Goal: Task Accomplishment & Management: Complete application form

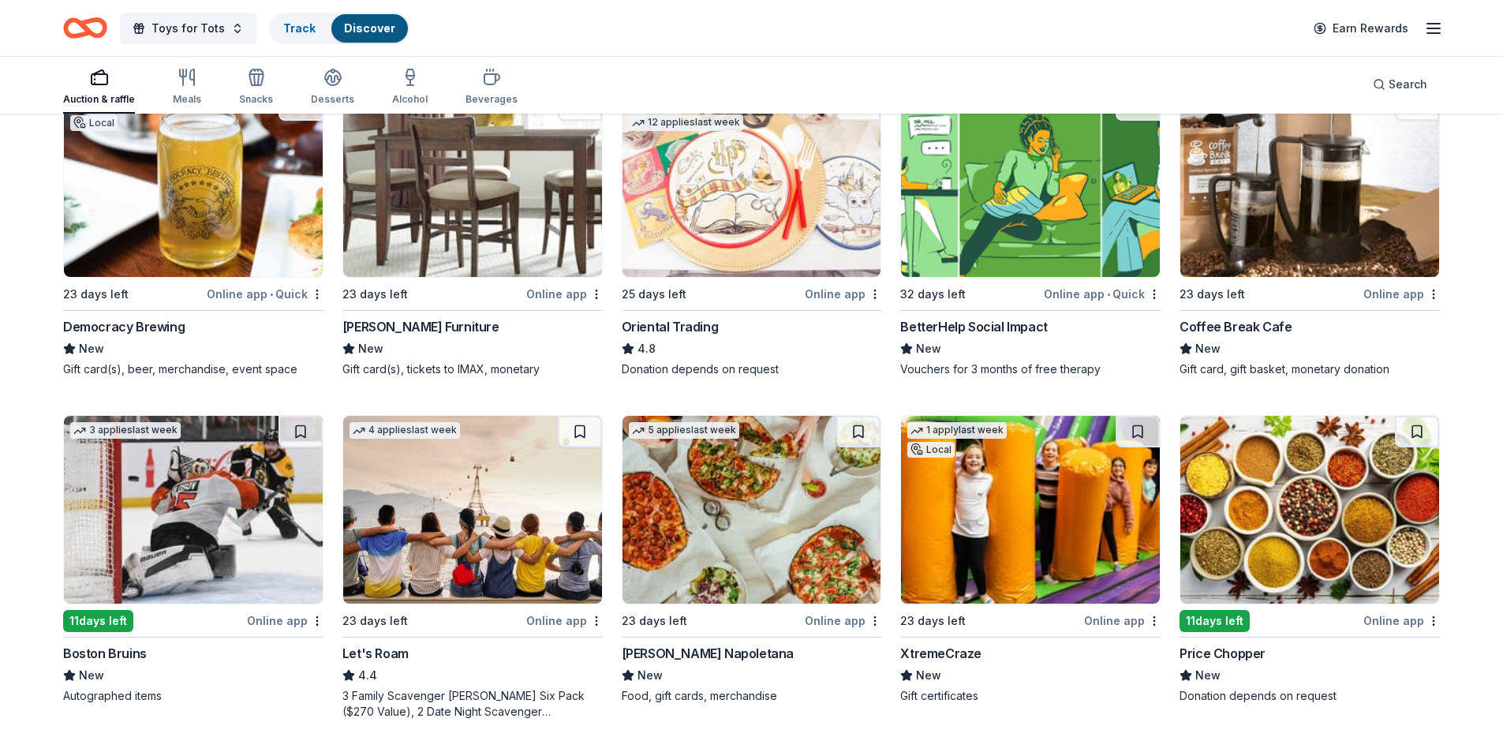
scroll to position [181, 0]
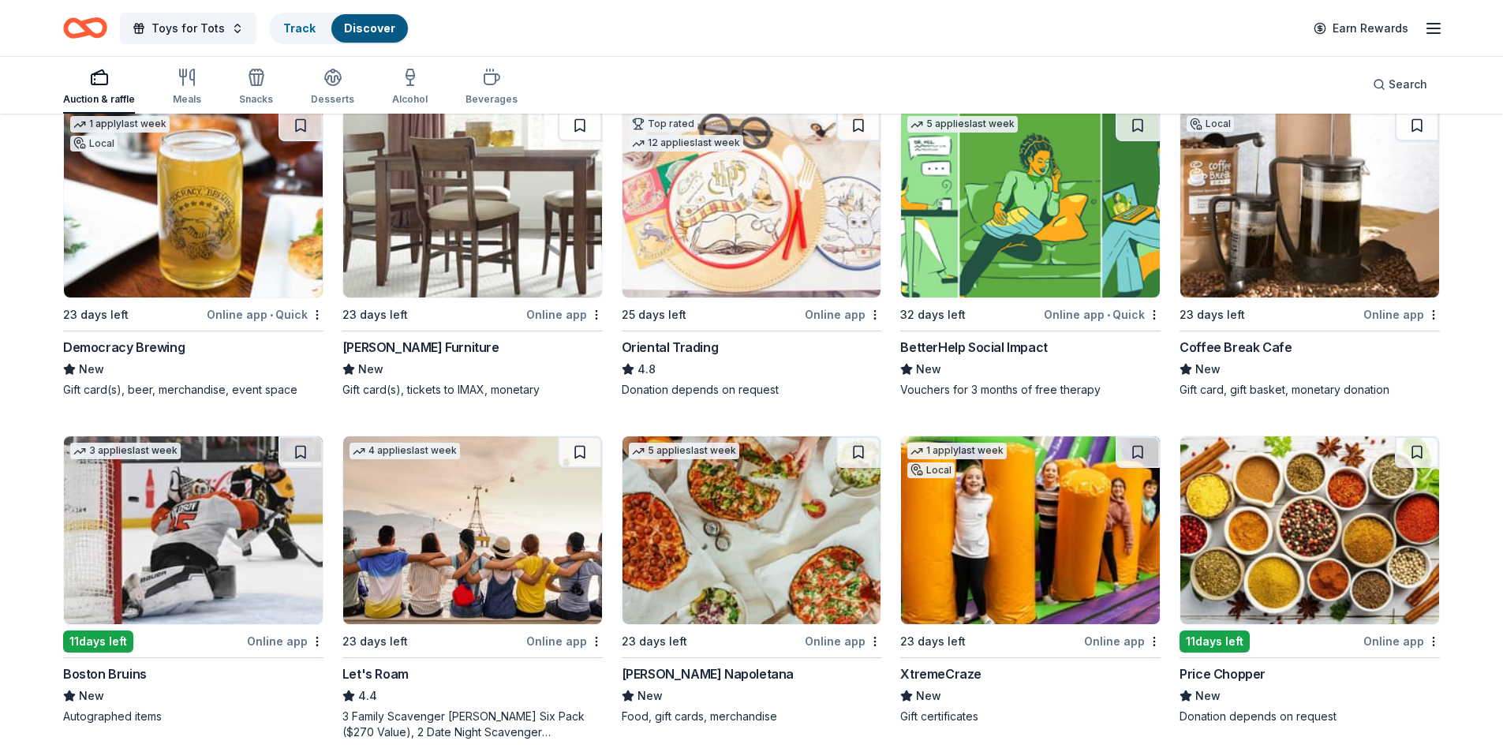
click at [1264, 195] on img at bounding box center [1309, 204] width 259 height 188
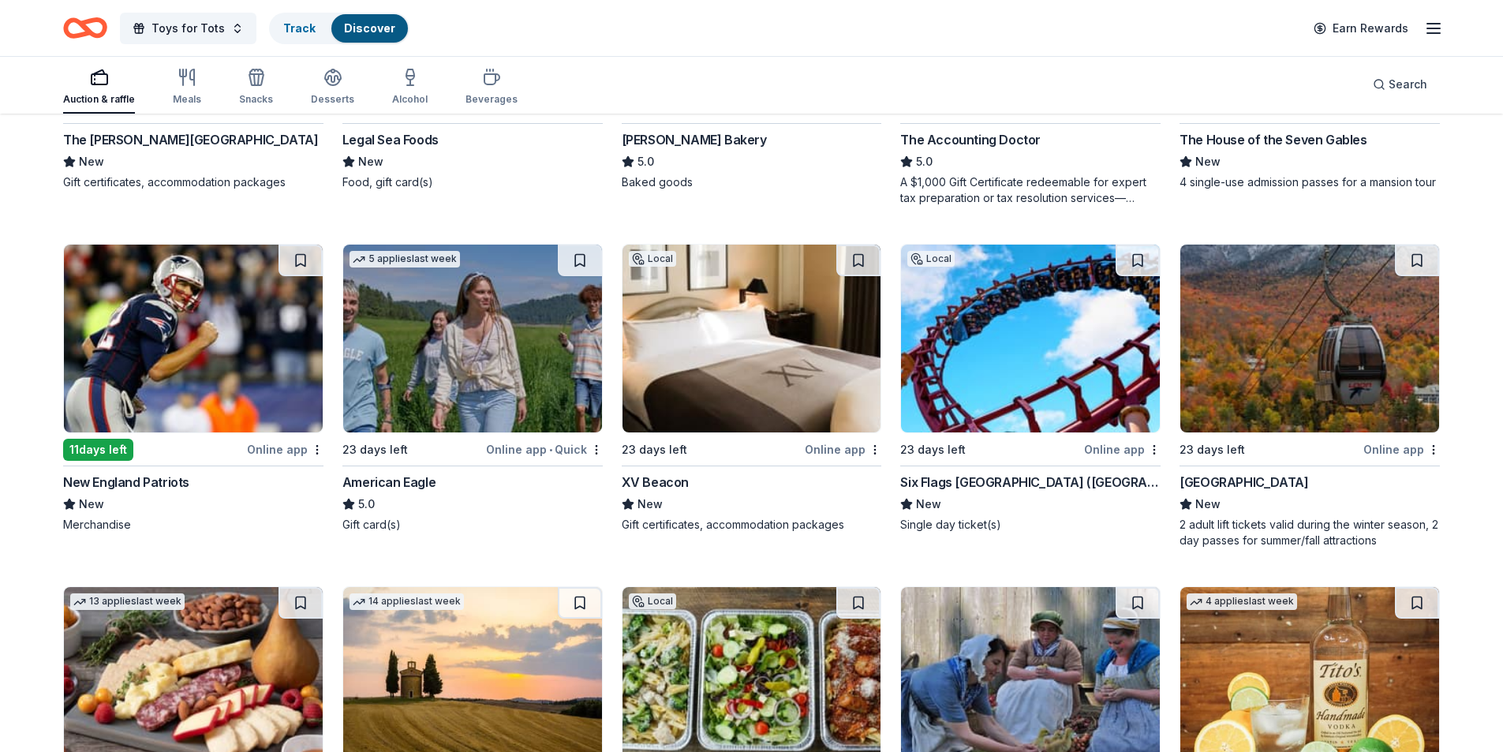
scroll to position [1753, 0]
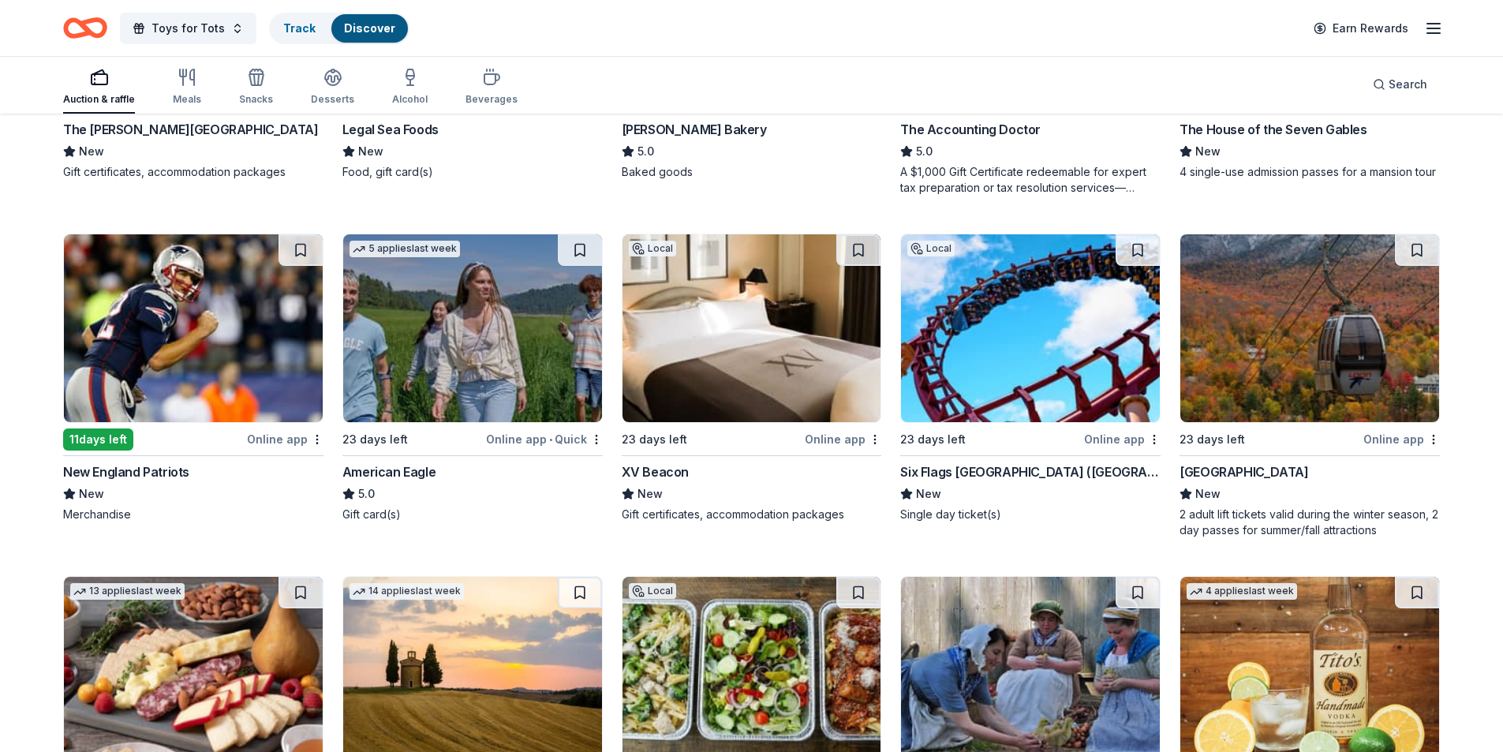
click at [753, 358] on img at bounding box center [751, 328] width 259 height 188
click at [752, 387] on img at bounding box center [751, 328] width 259 height 188
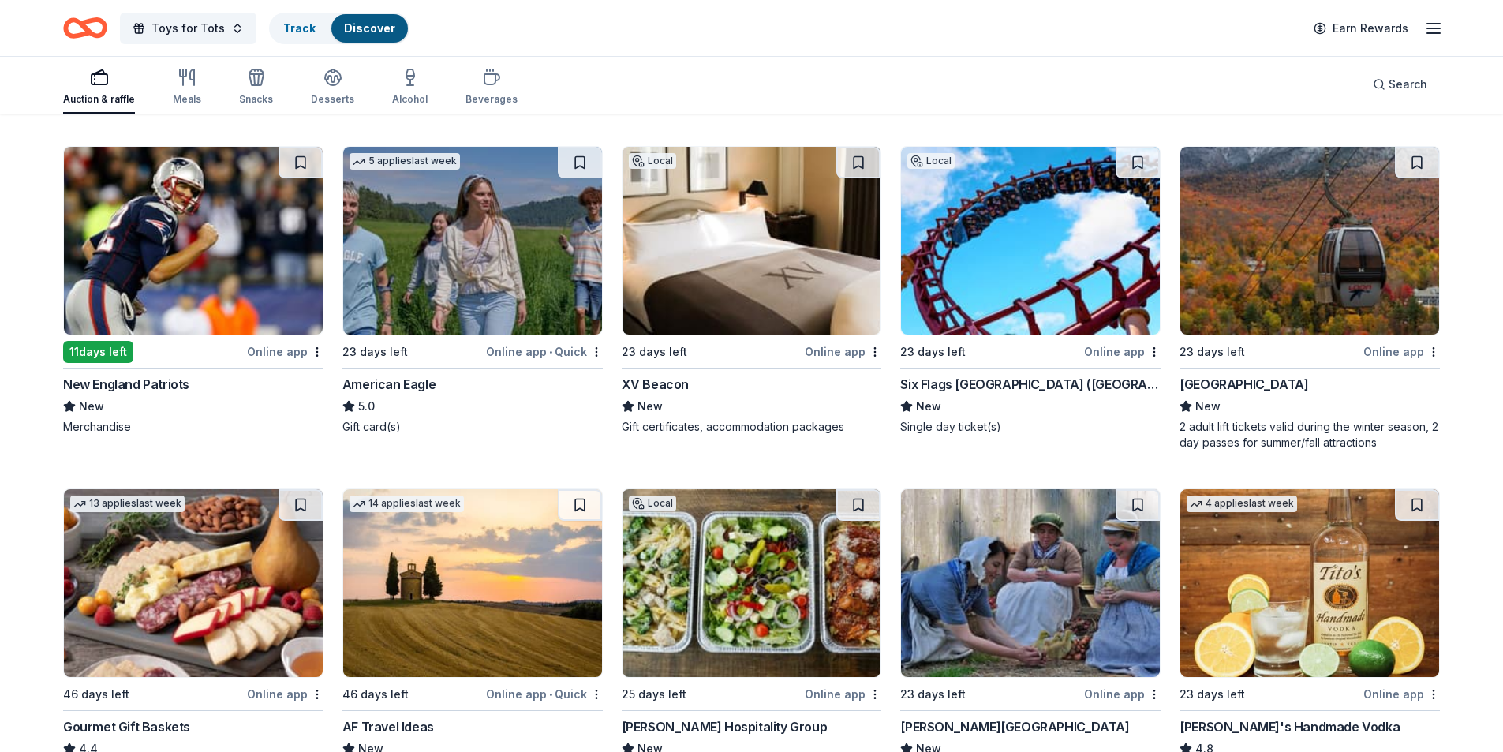
scroll to position [1780, 0]
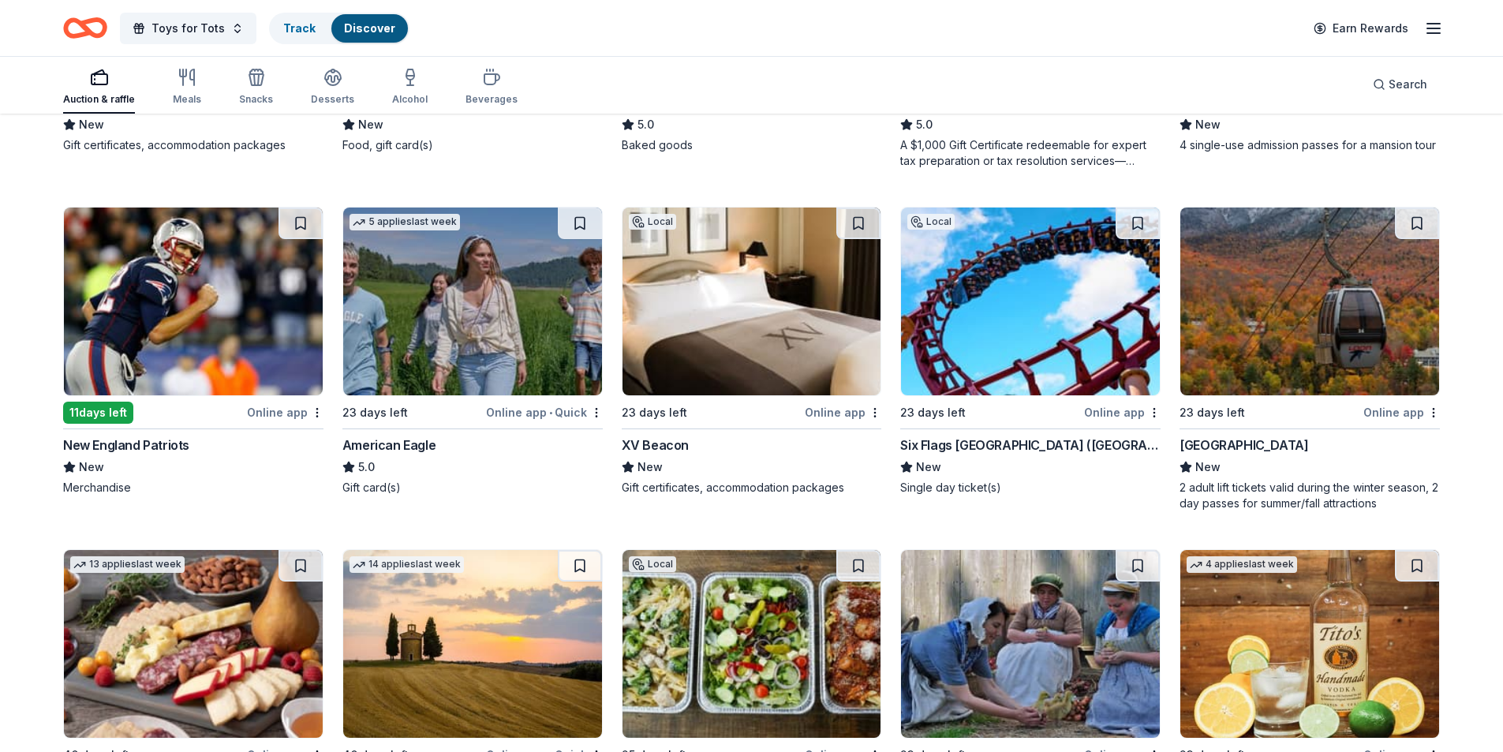
click at [989, 296] on img at bounding box center [1030, 301] width 259 height 188
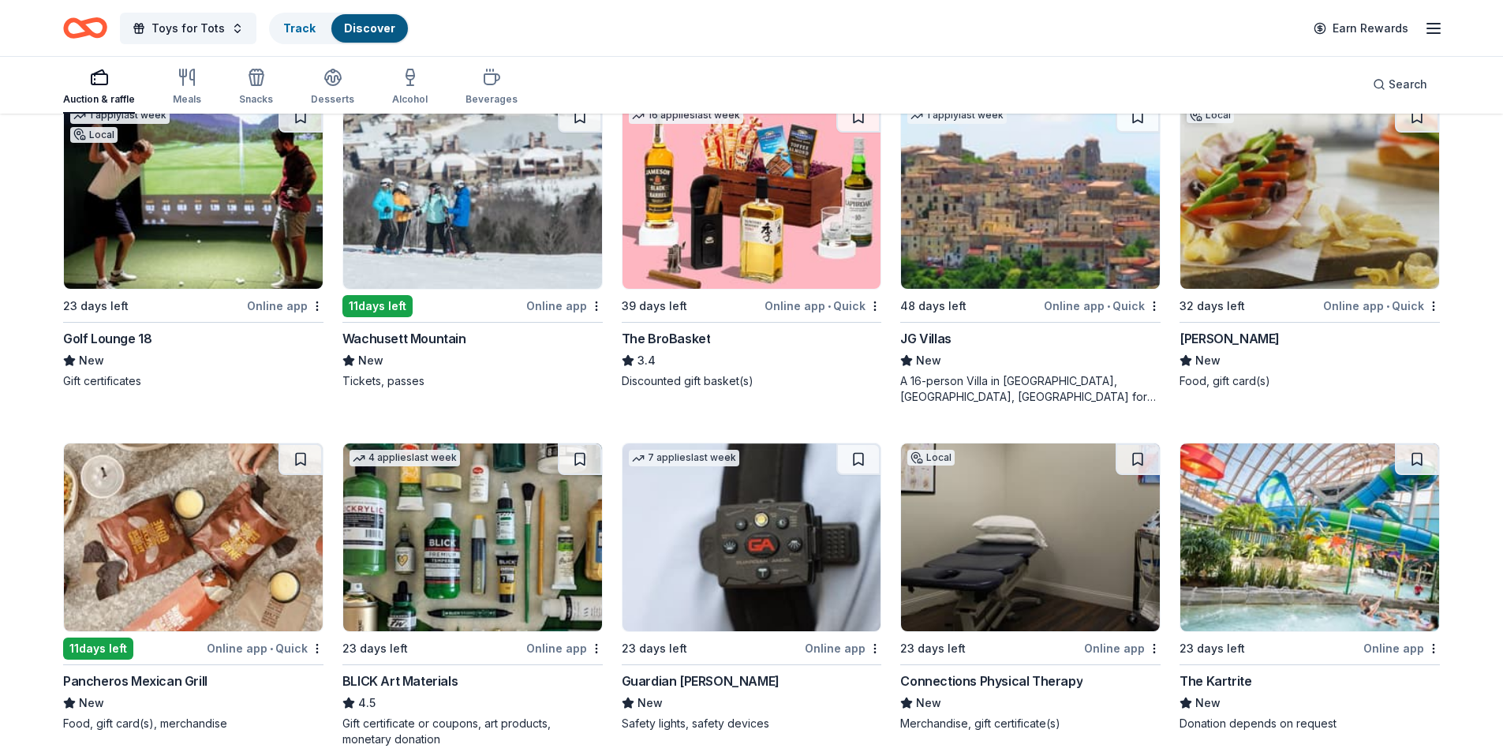
scroll to position [2823, 0]
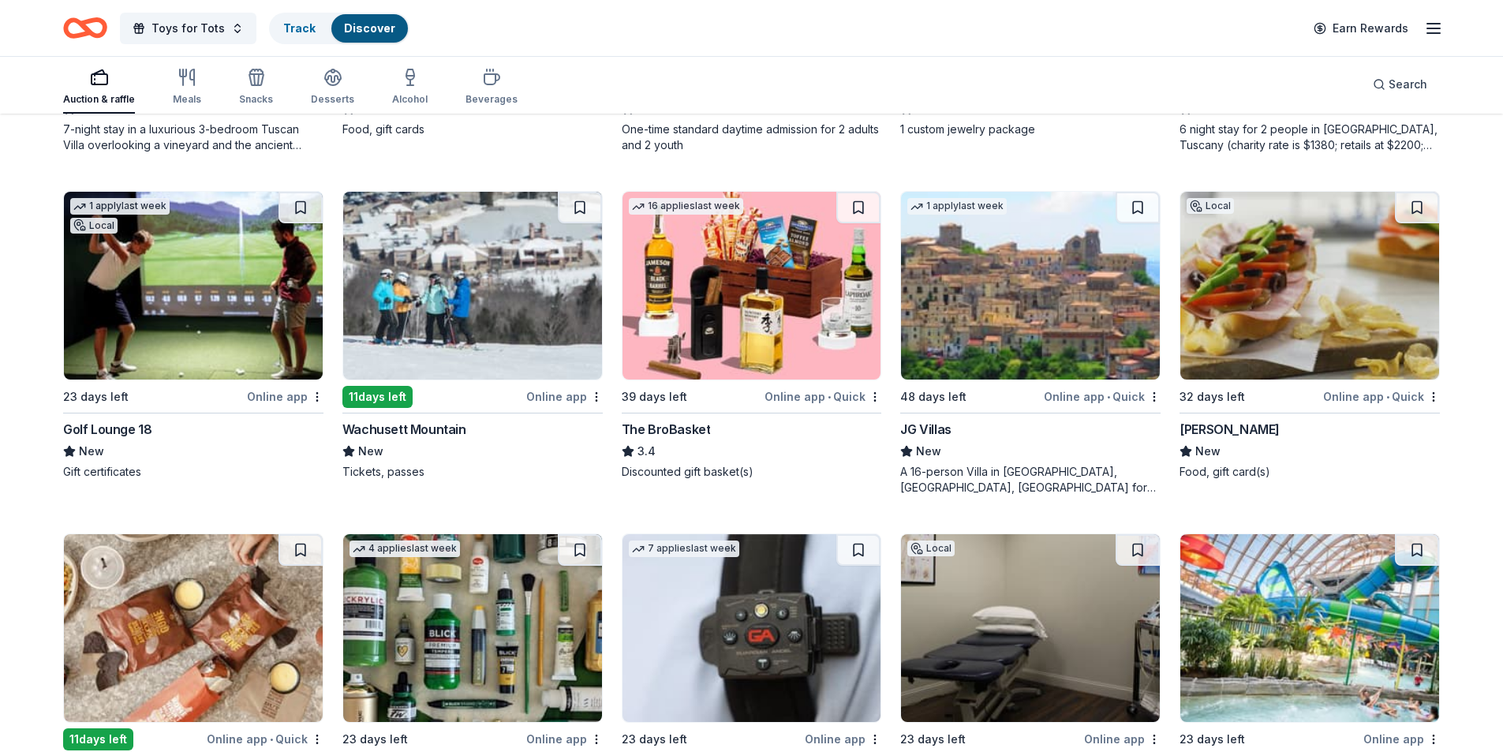
click at [775, 283] on img at bounding box center [751, 286] width 259 height 188
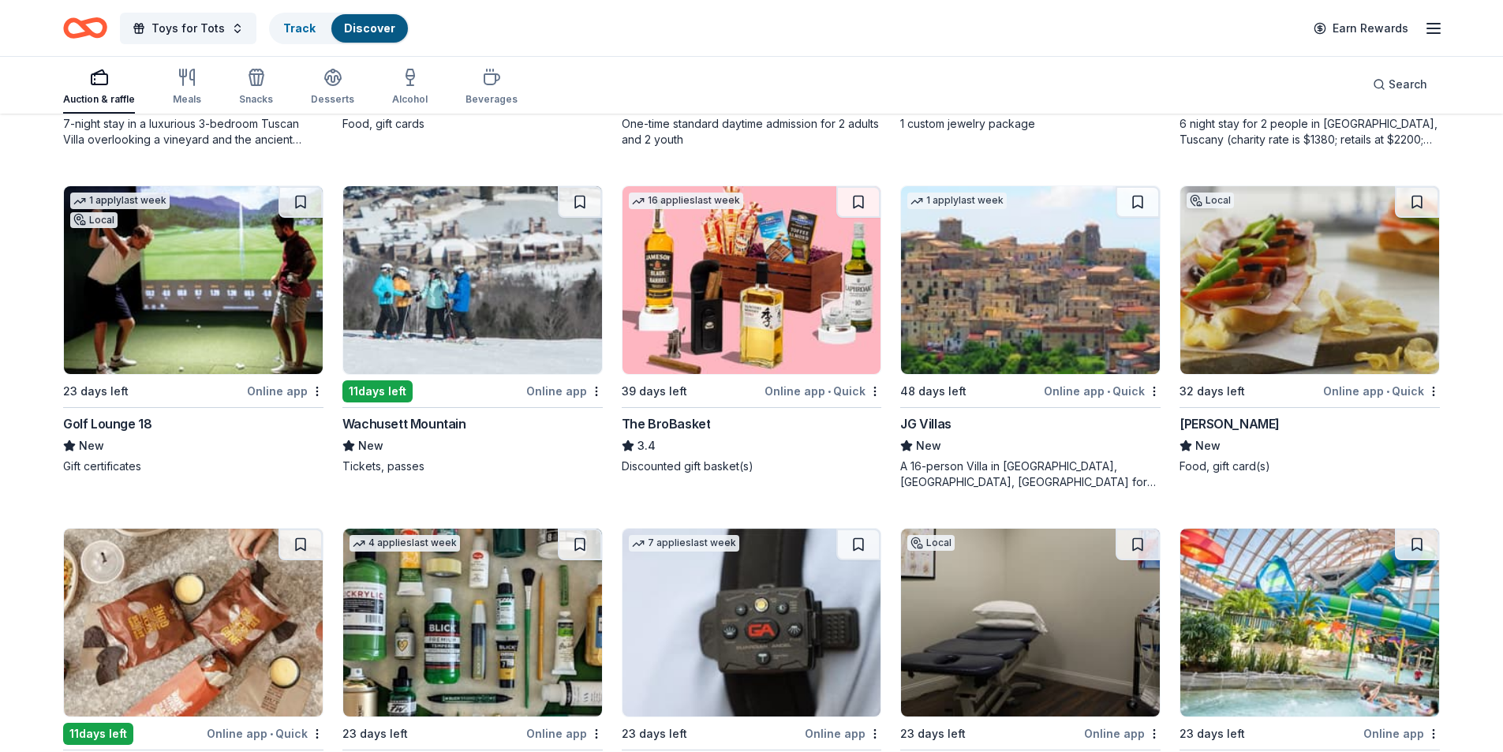
scroll to position [2745, 0]
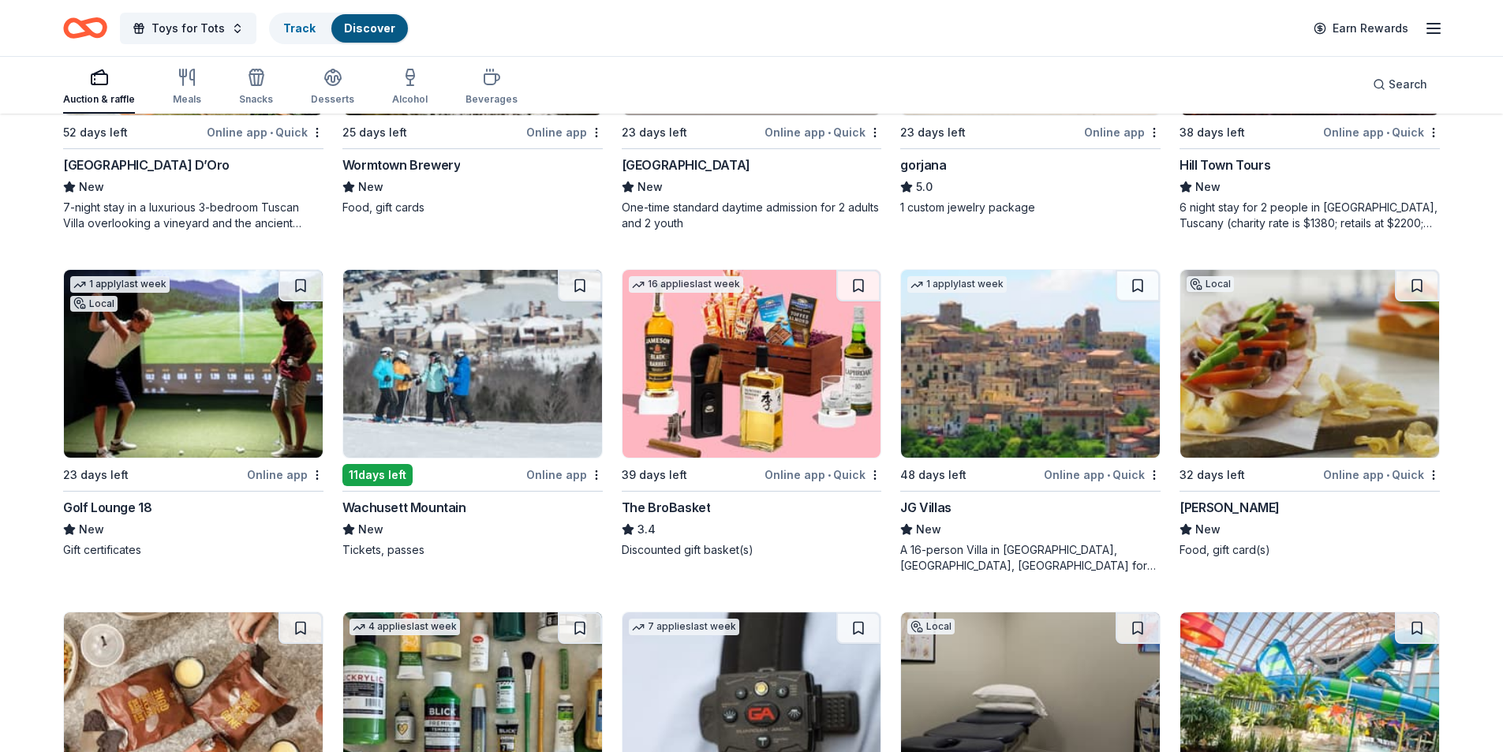
click at [704, 356] on img at bounding box center [751, 364] width 259 height 188
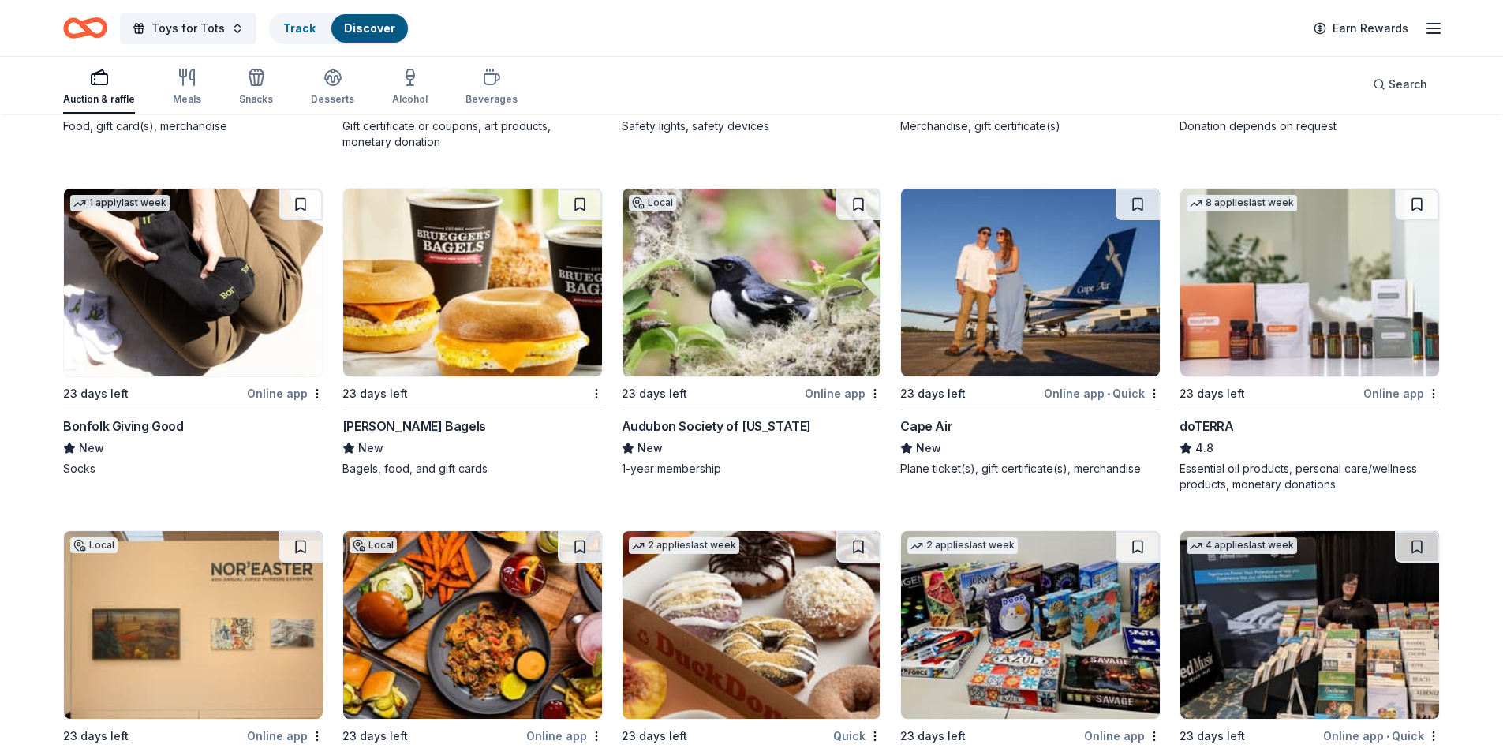
scroll to position [3500, 0]
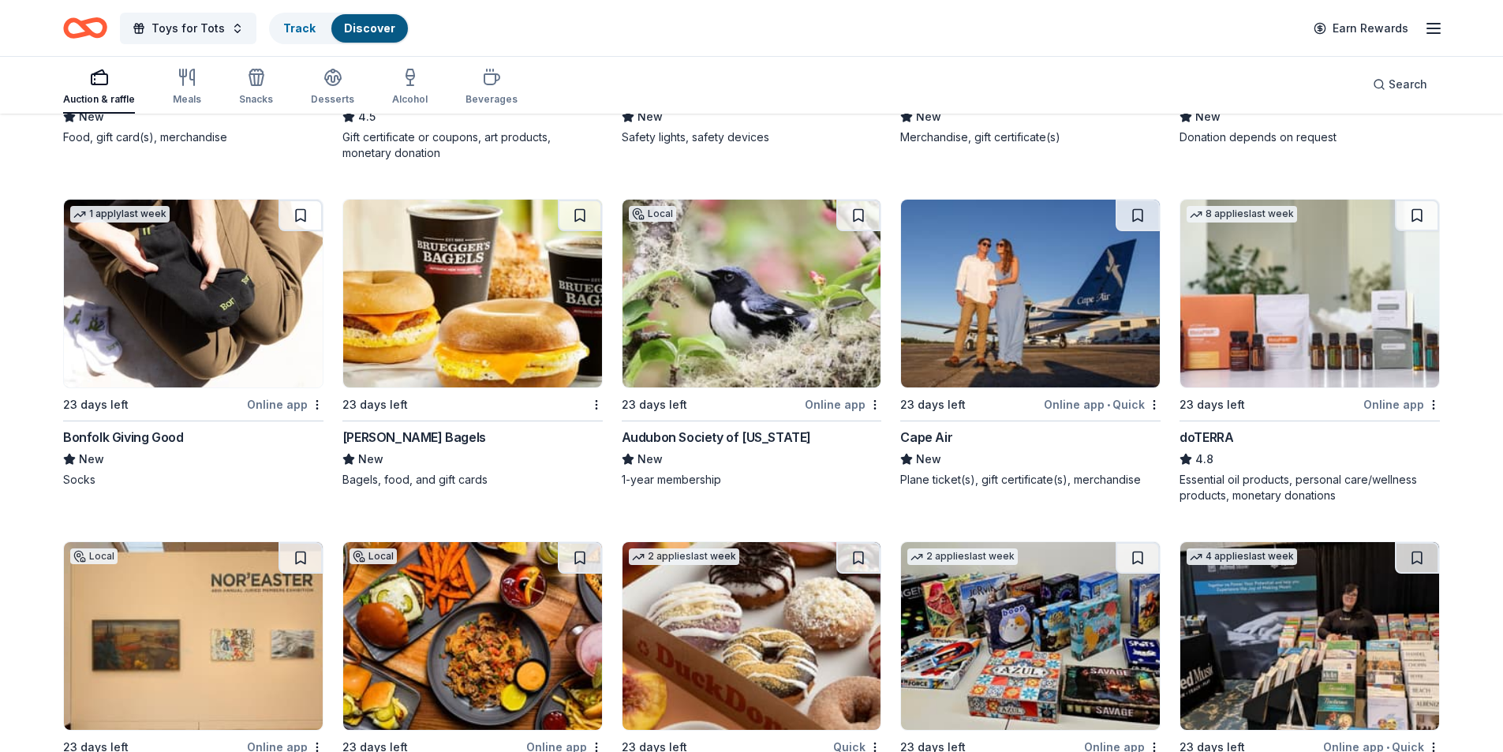
click at [1024, 293] on img at bounding box center [1030, 294] width 259 height 188
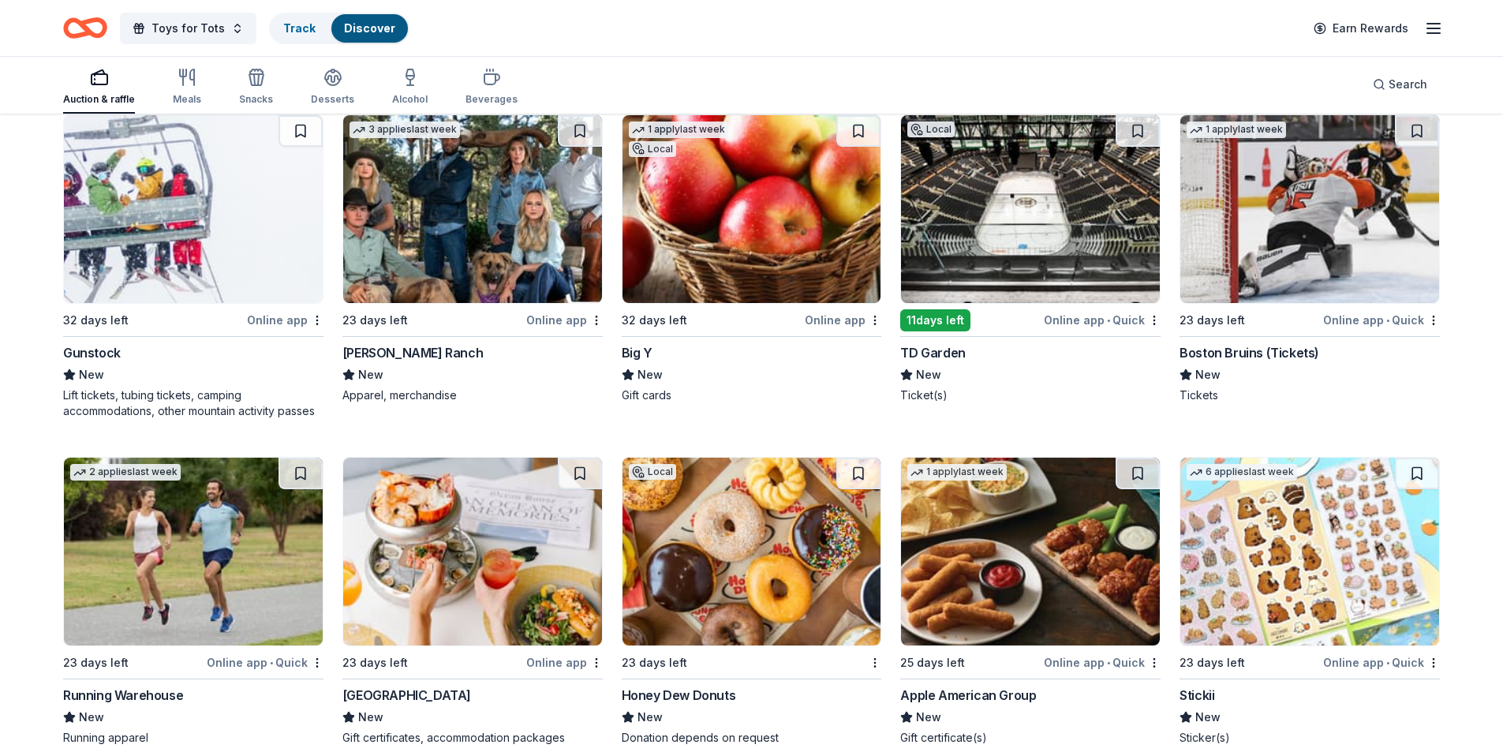
scroll to position [4510, 0]
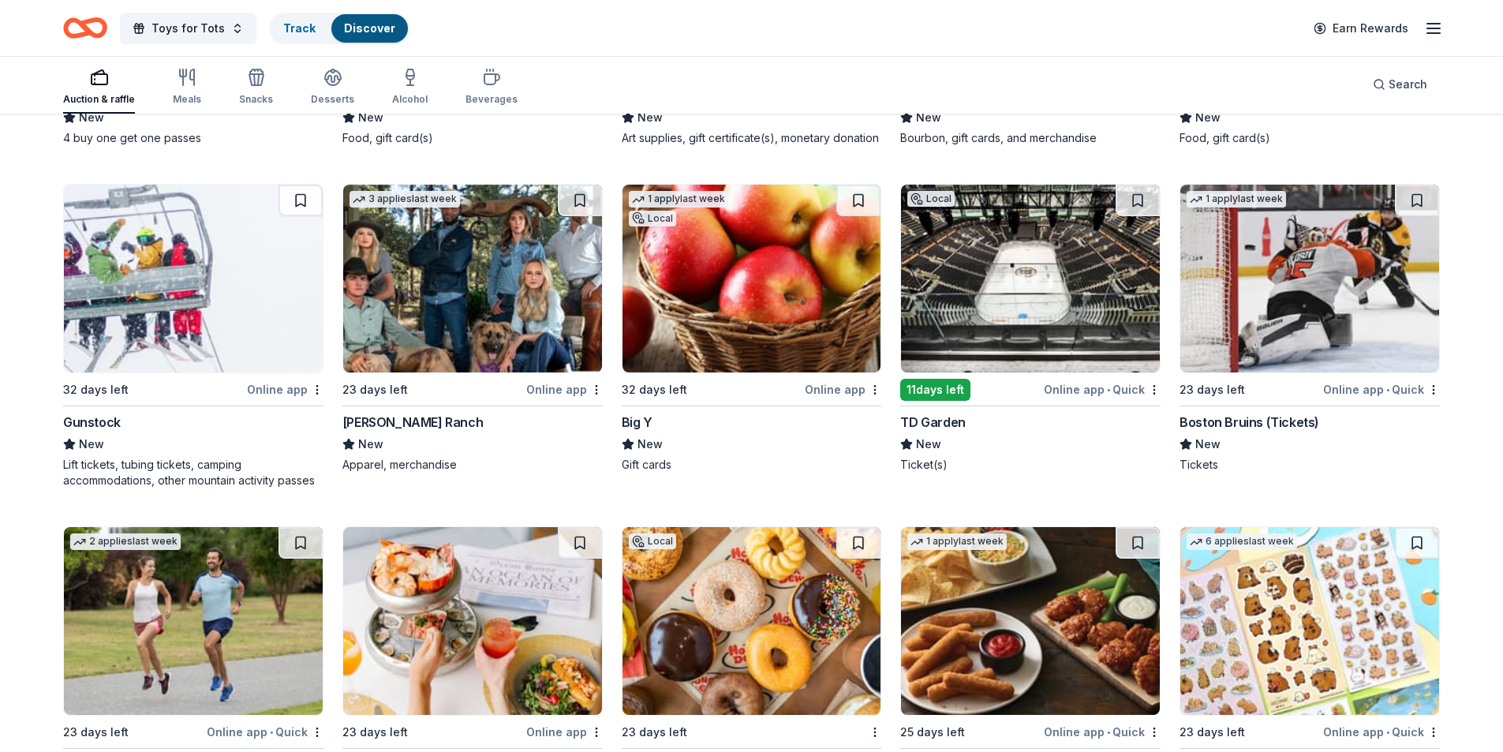
click at [1044, 290] on img at bounding box center [1030, 279] width 259 height 188
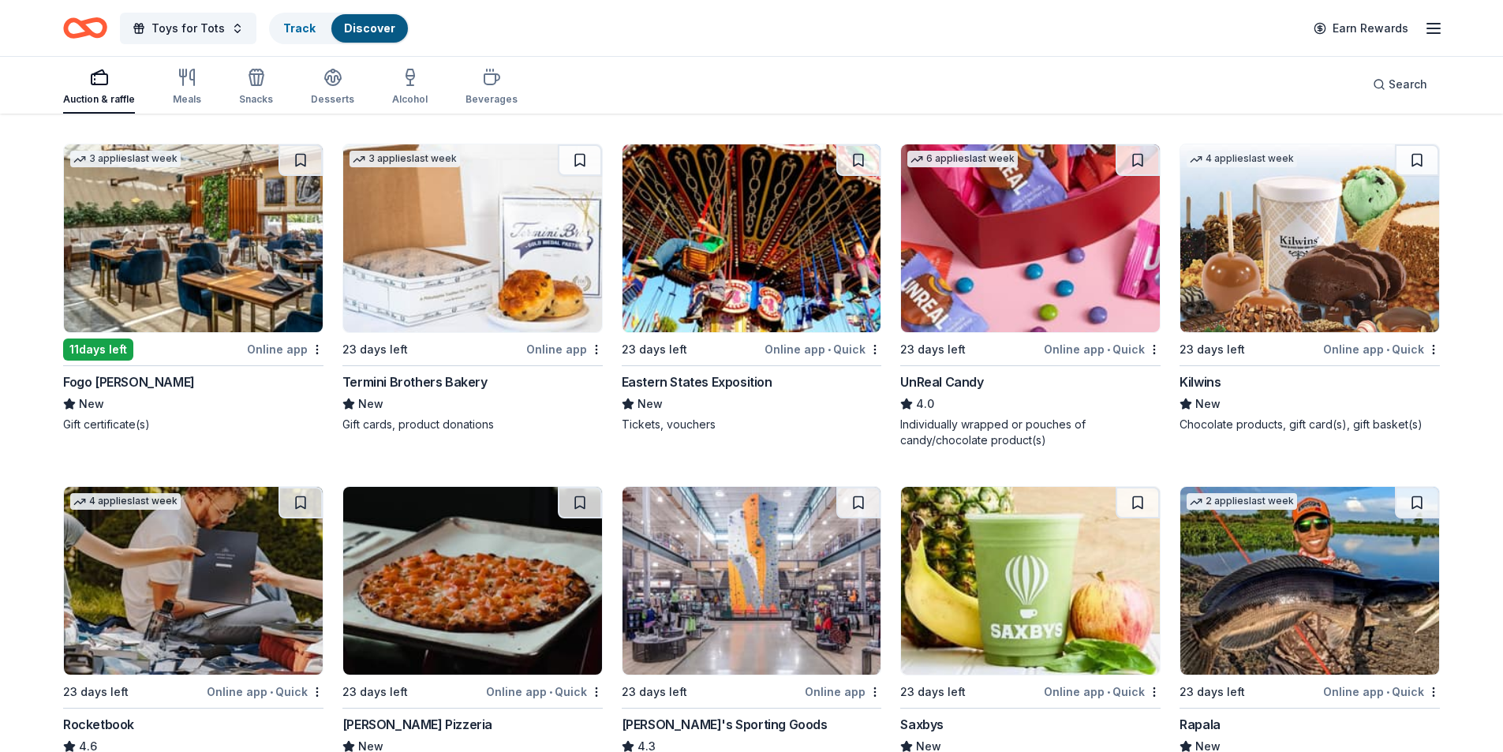
scroll to position [5198, 0]
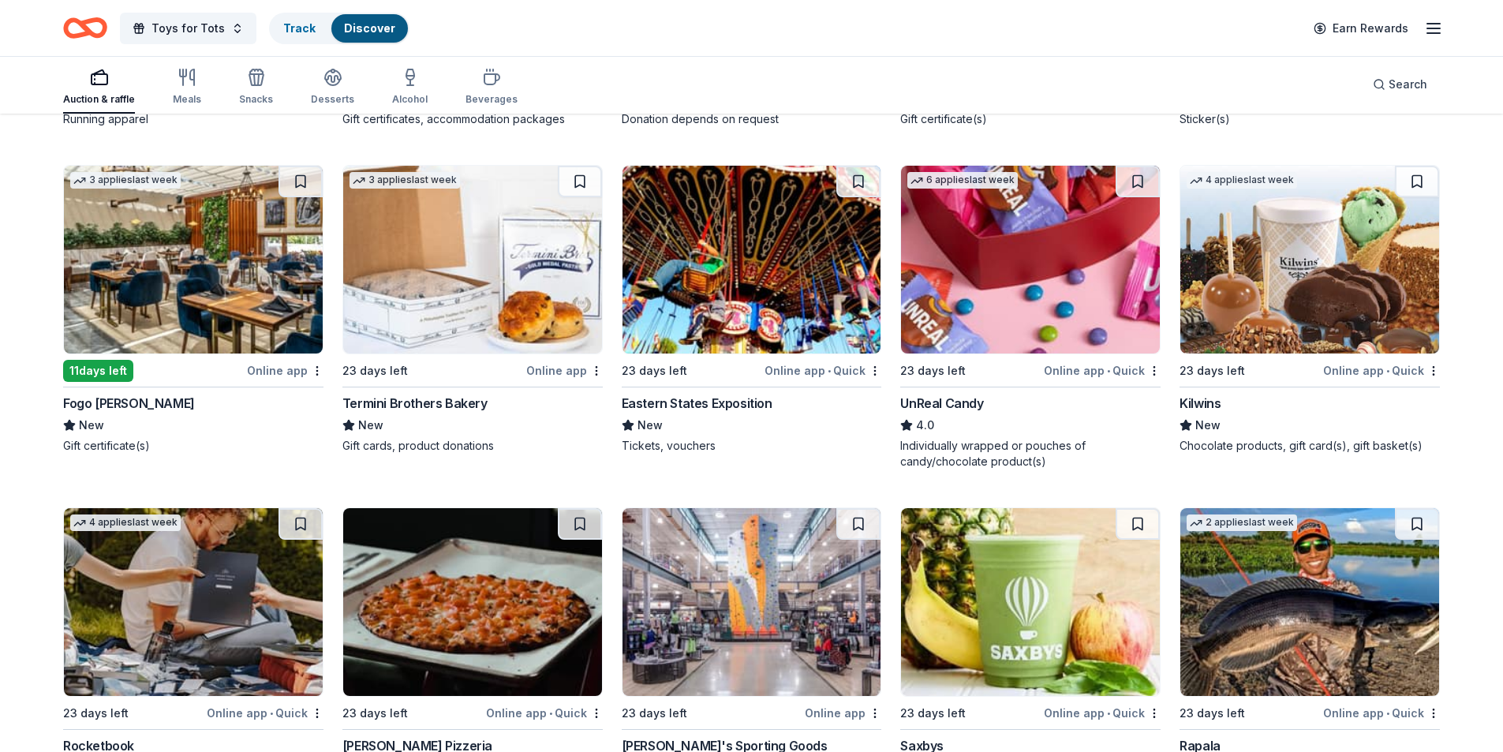
click at [196, 223] on img at bounding box center [193, 260] width 259 height 188
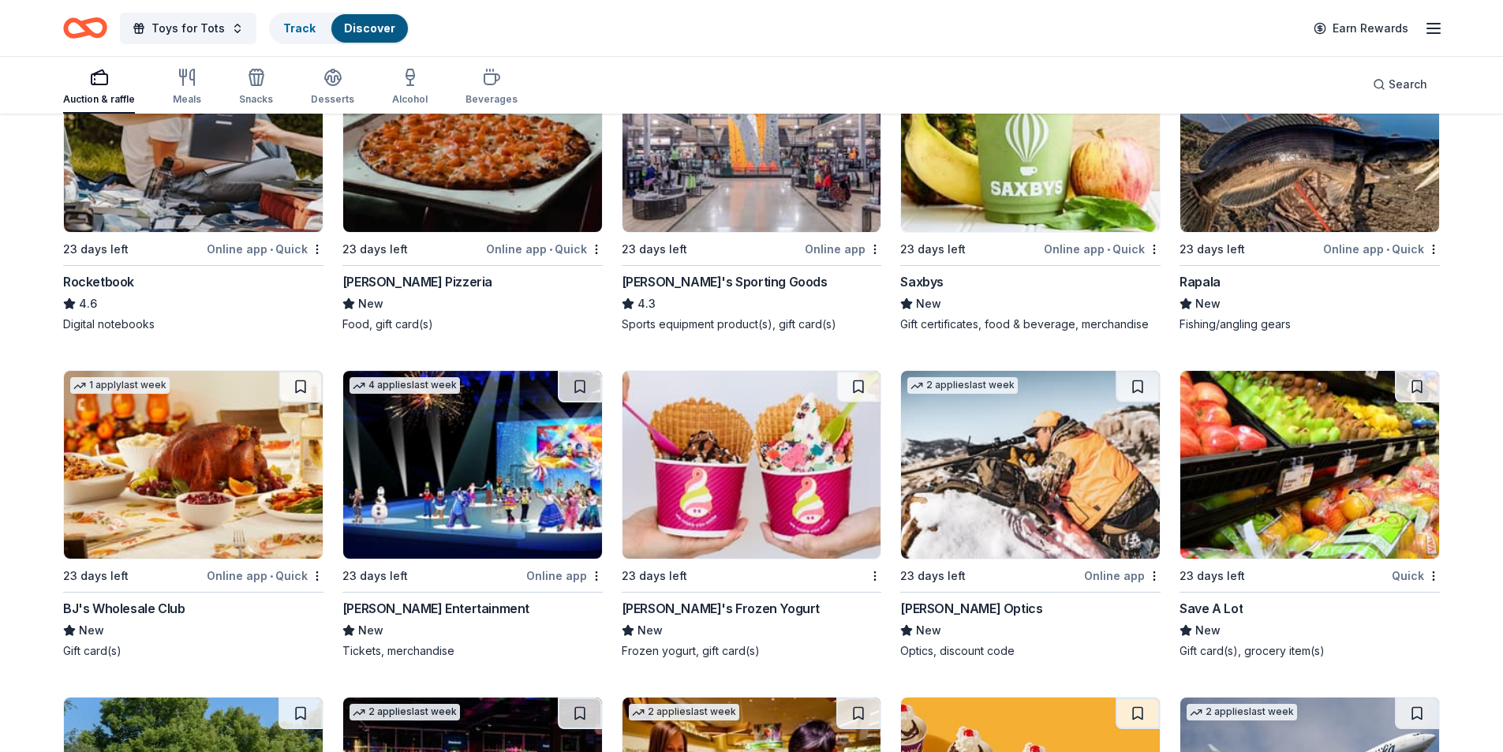
scroll to position [5553, 0]
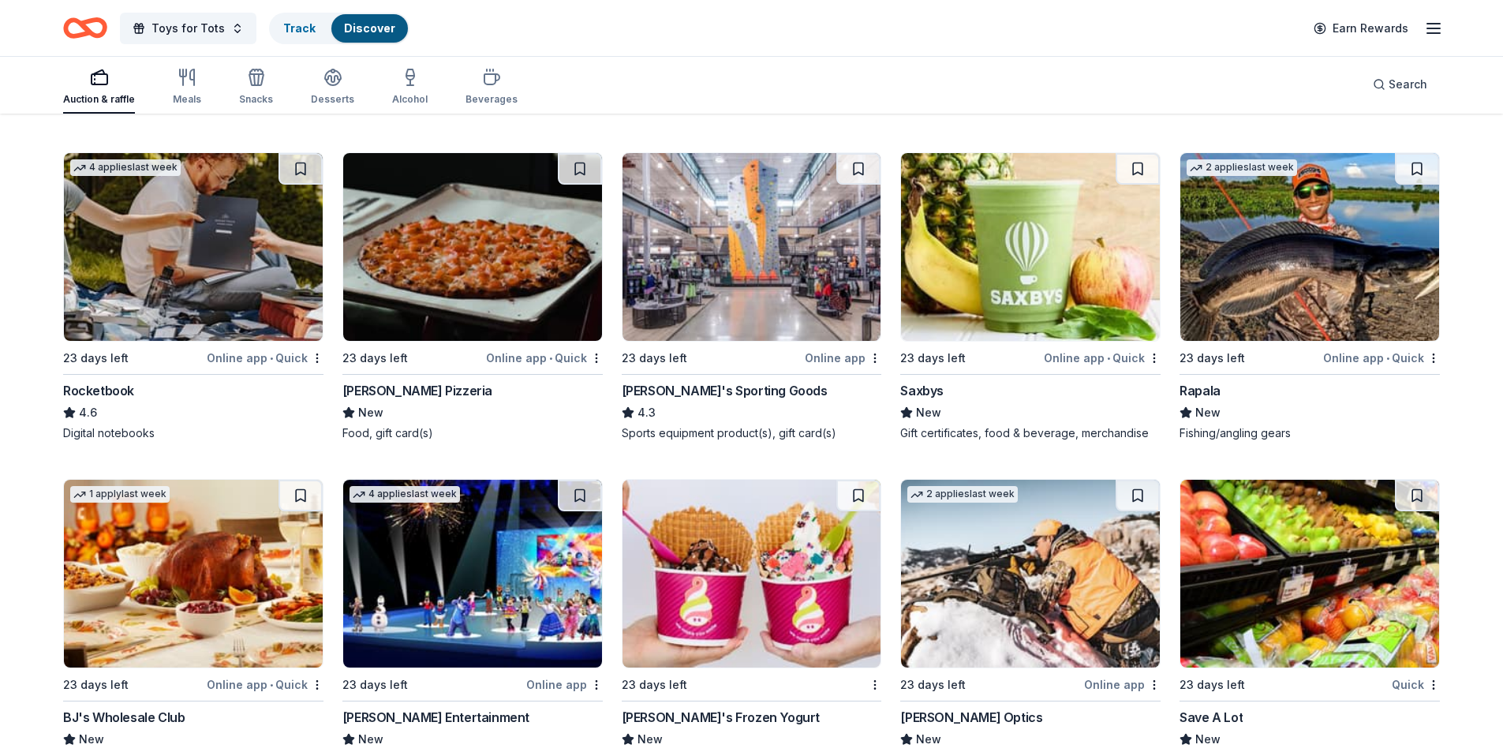
click at [763, 250] on img at bounding box center [751, 247] width 259 height 188
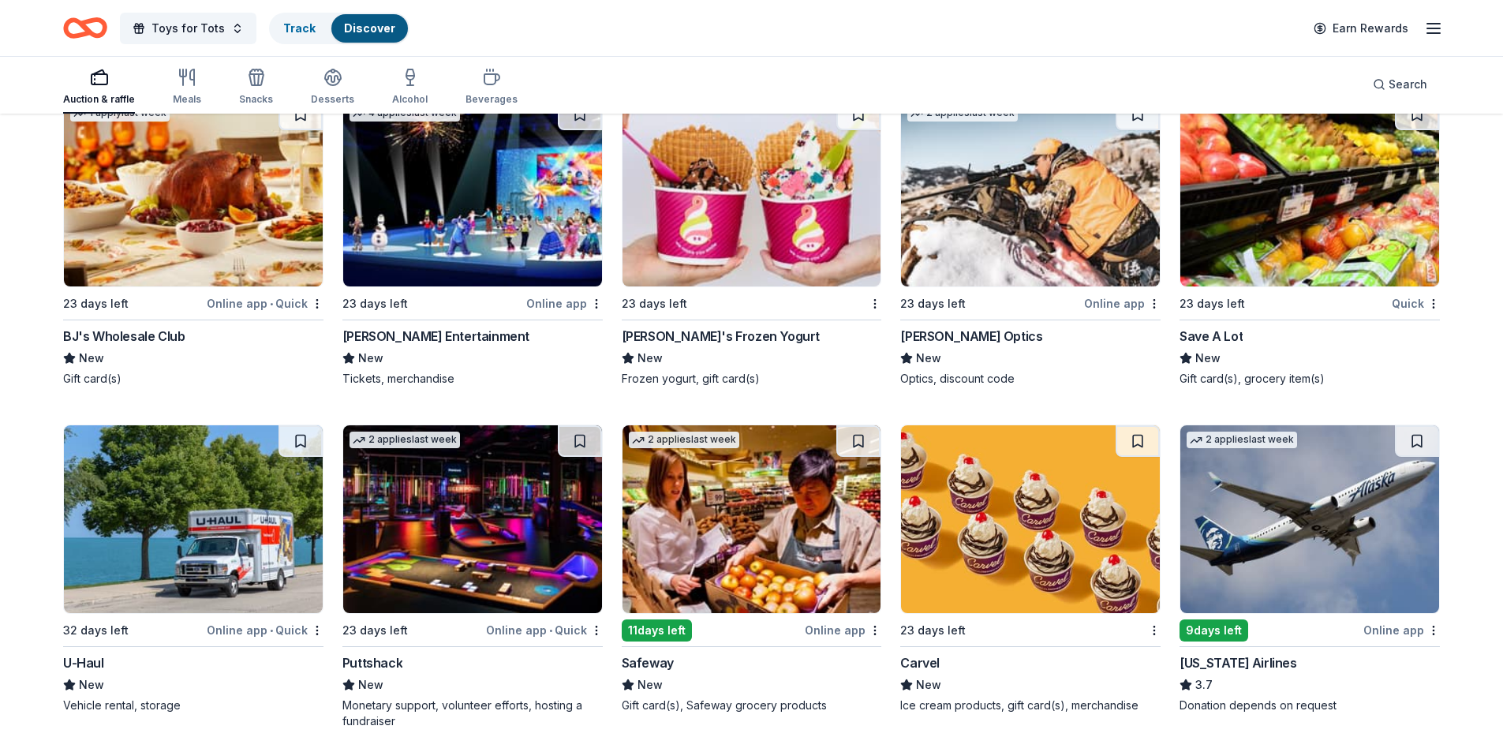
scroll to position [5880, 0]
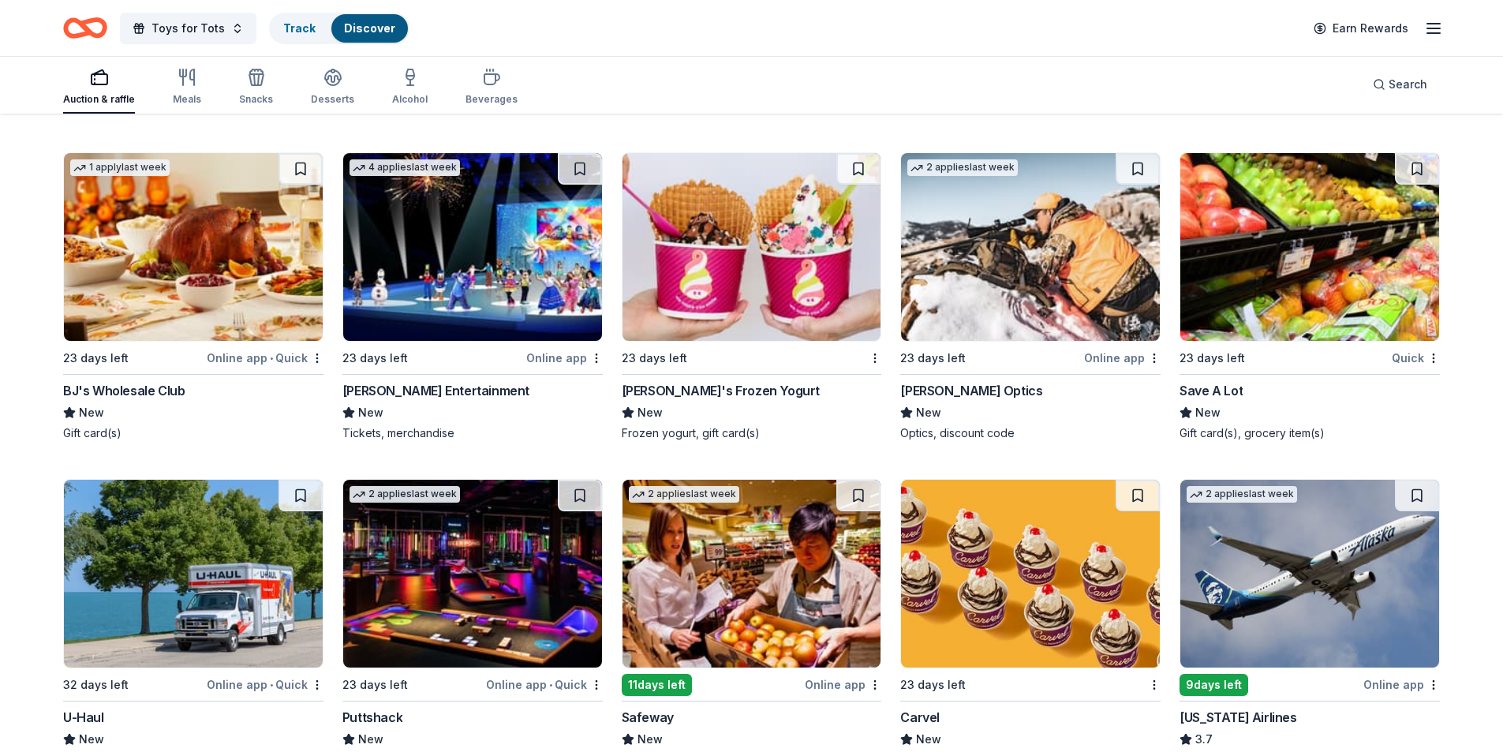
click at [174, 254] on img at bounding box center [193, 247] width 259 height 188
click at [204, 278] on img at bounding box center [193, 247] width 259 height 188
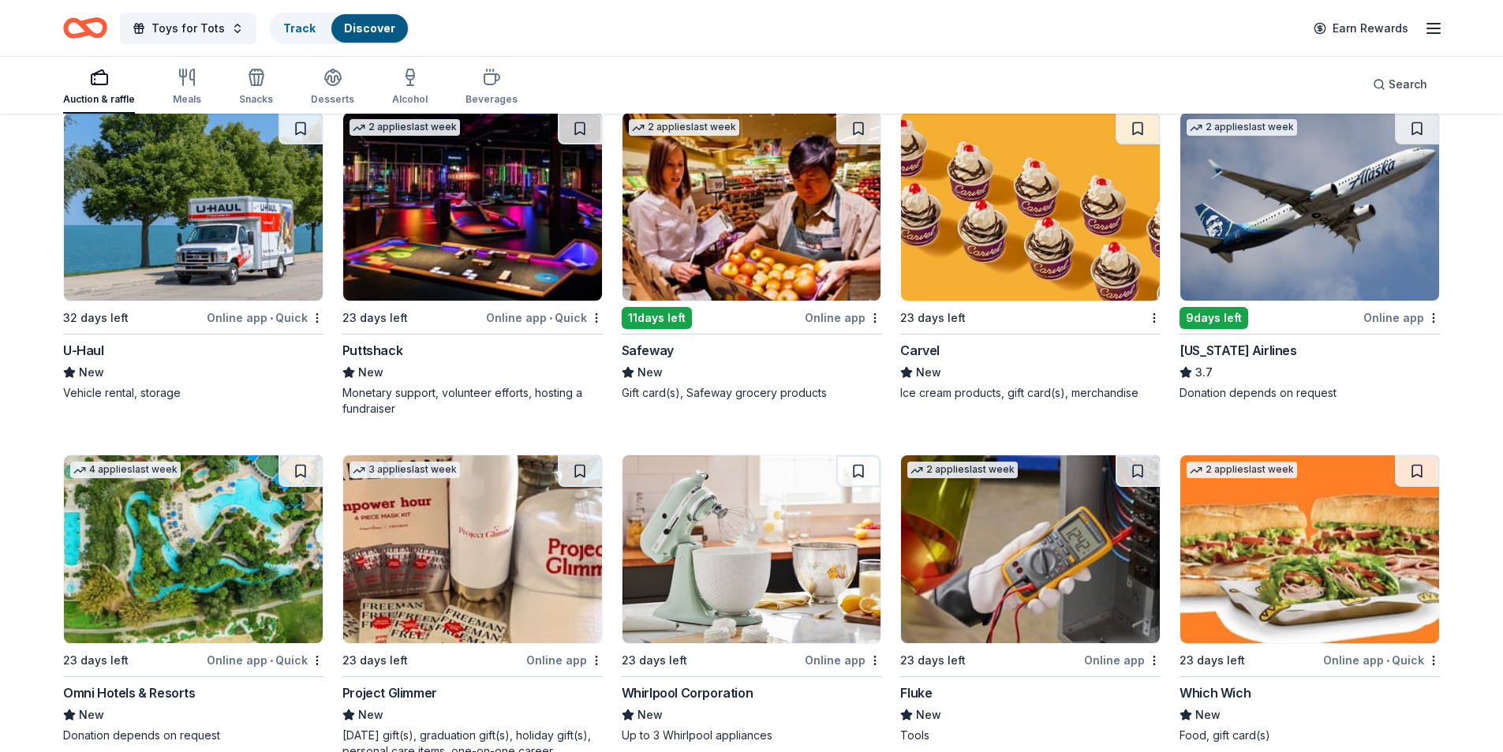
scroll to position [6230, 0]
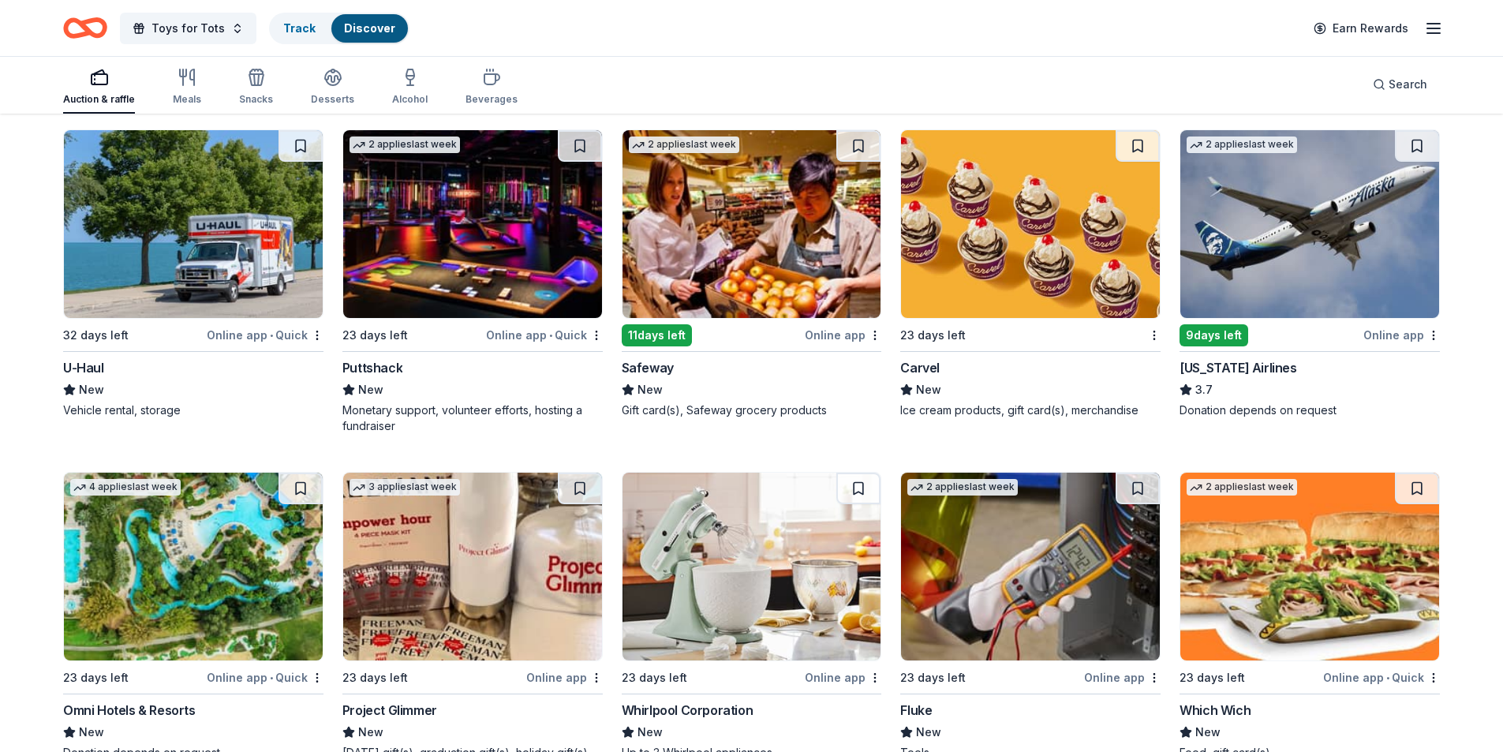
click at [1281, 252] on img at bounding box center [1309, 224] width 259 height 188
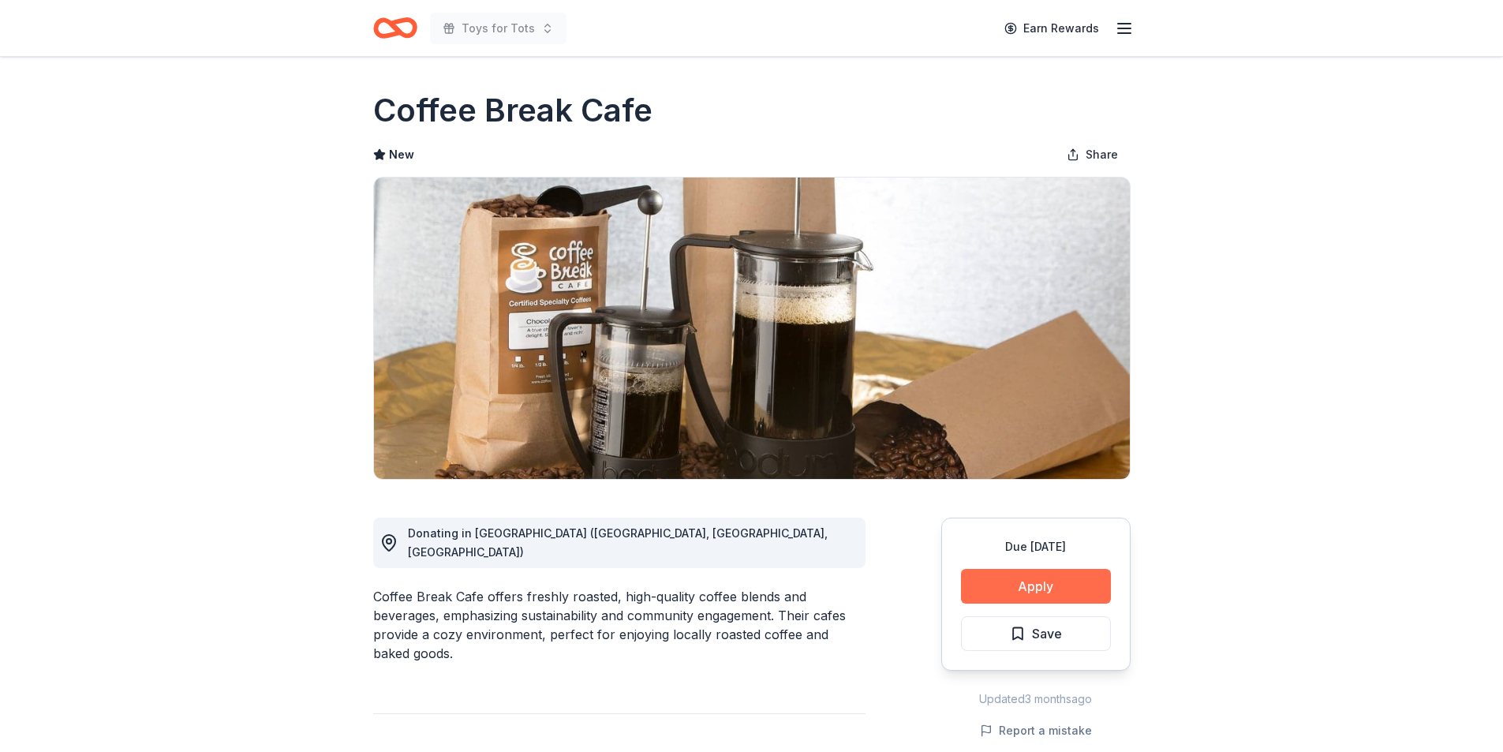
click at [1040, 581] on button "Apply" at bounding box center [1036, 586] width 150 height 35
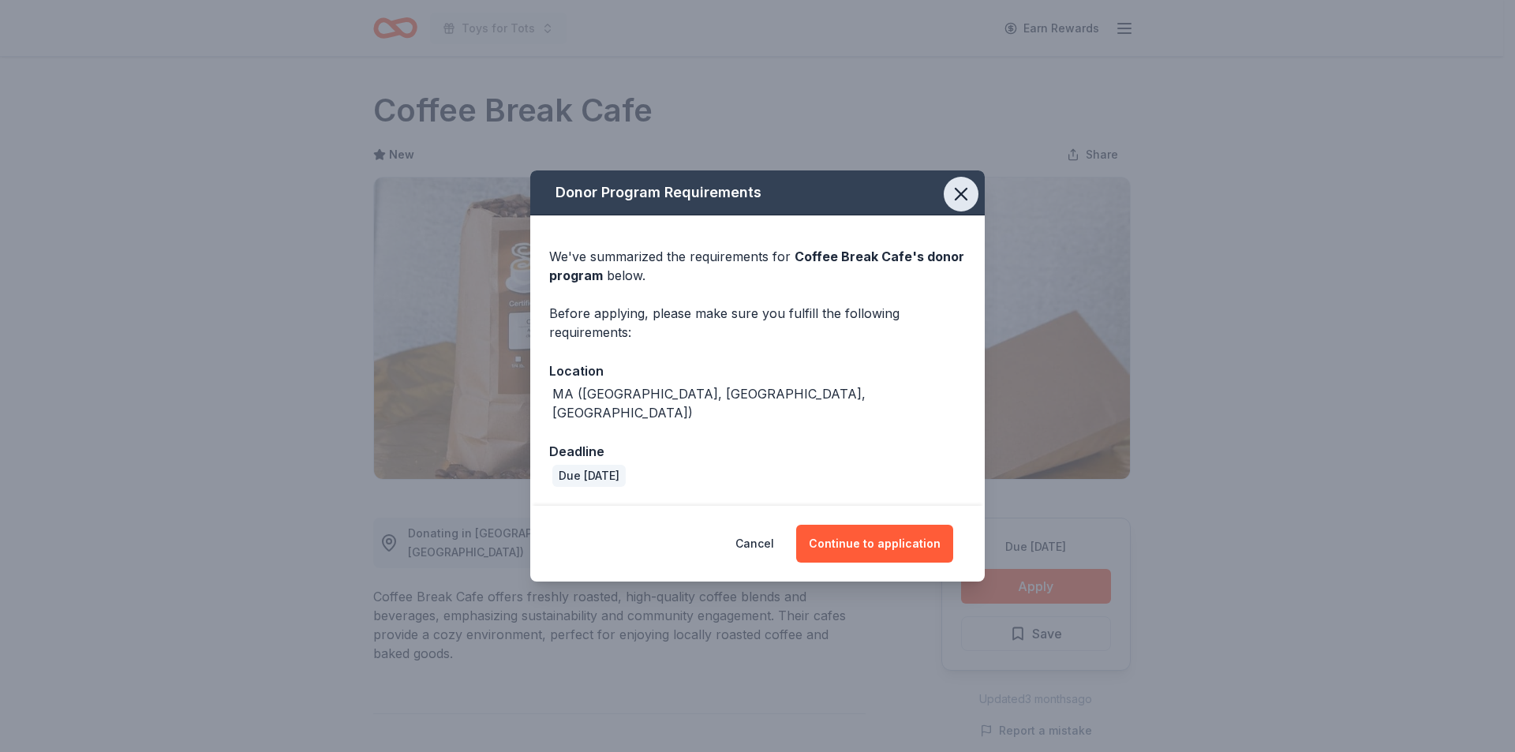
click at [962, 199] on icon "button" at bounding box center [961, 194] width 22 height 22
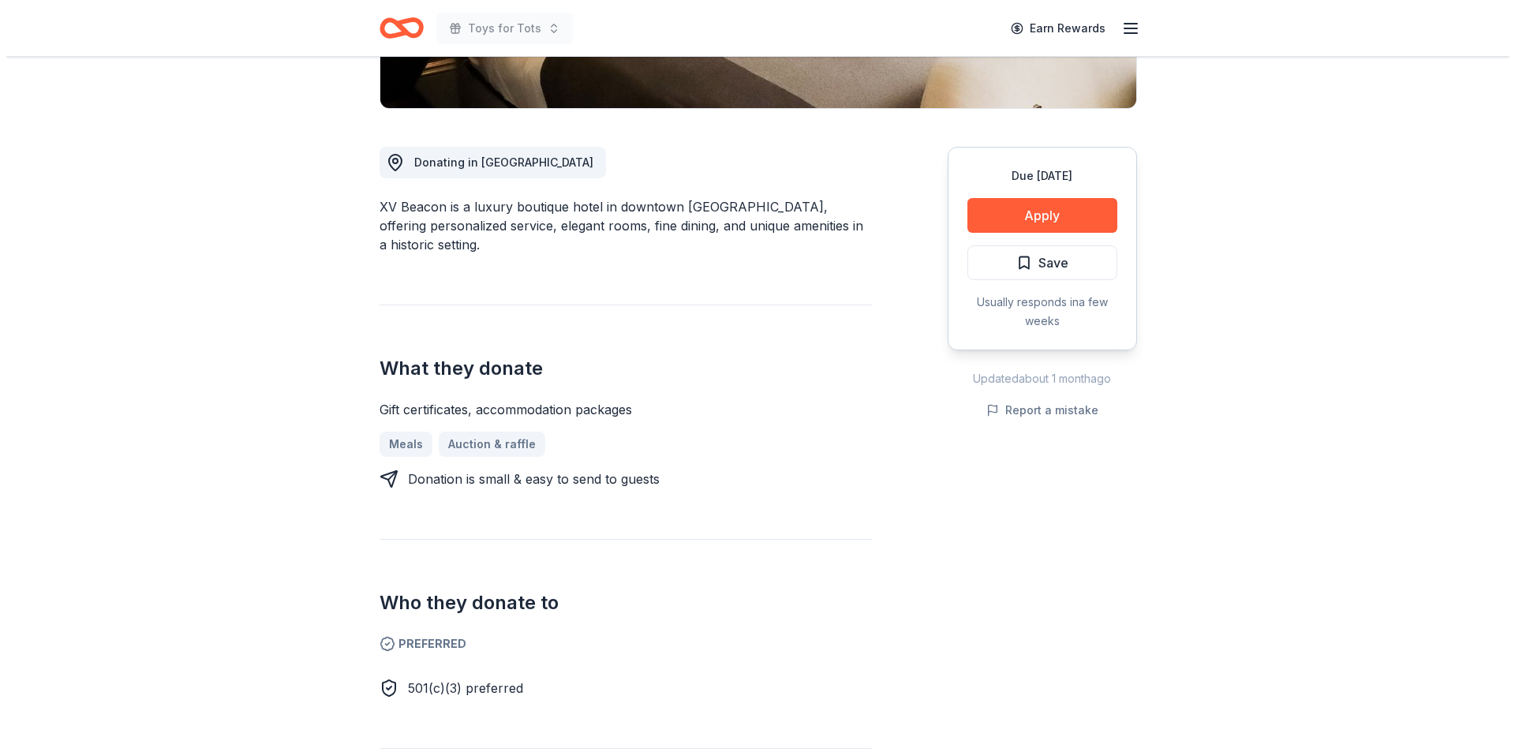
scroll to position [406, 0]
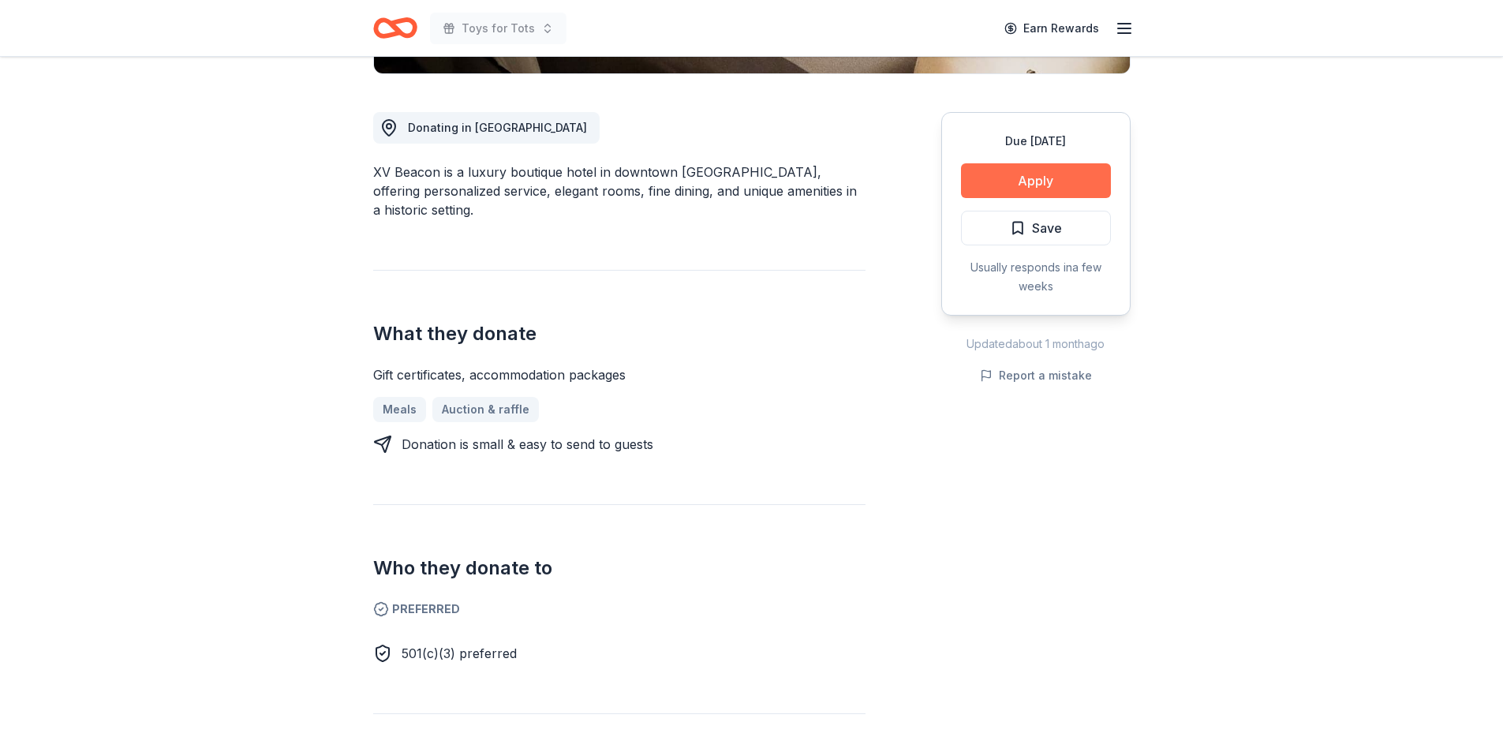
click at [1022, 178] on button "Apply" at bounding box center [1036, 180] width 150 height 35
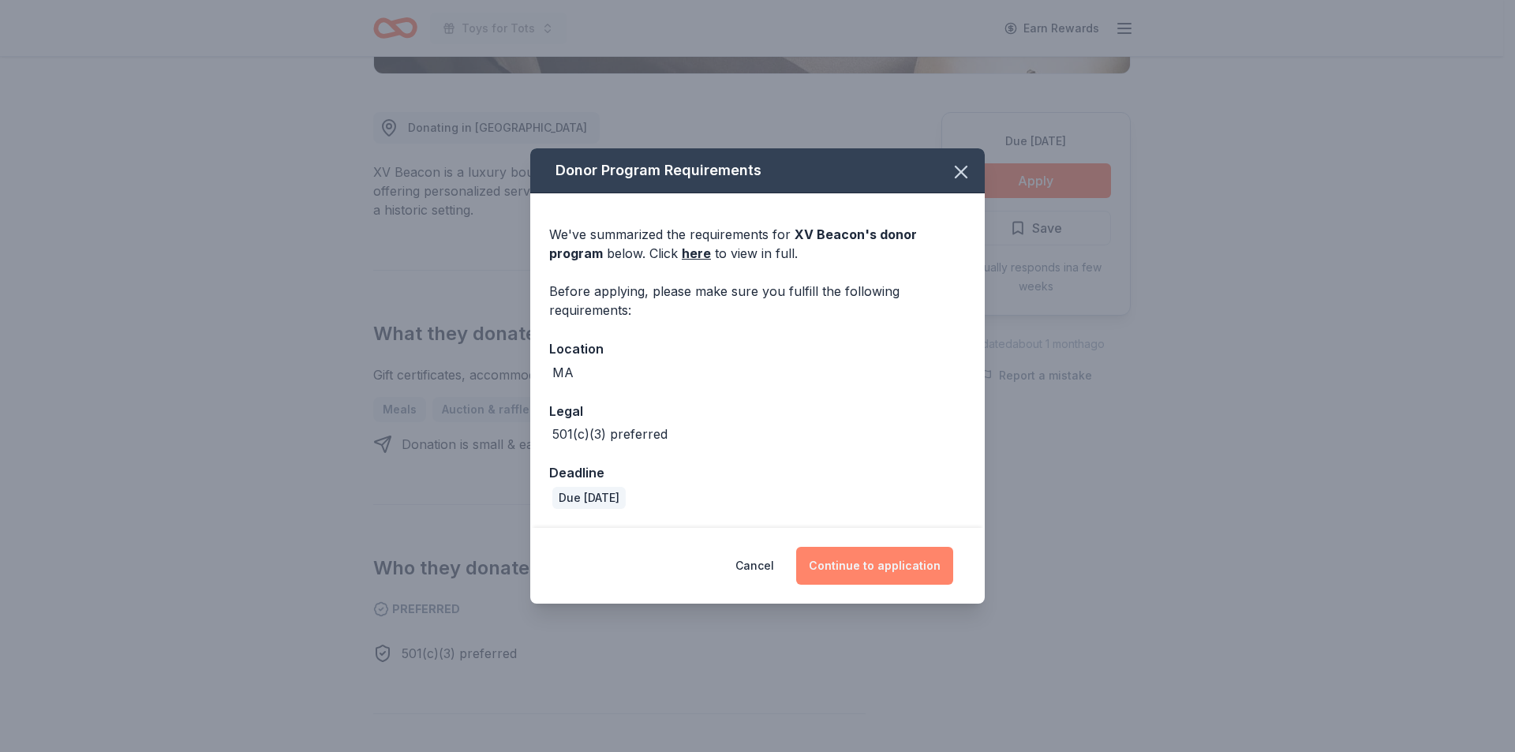
click at [873, 568] on button "Continue to application" at bounding box center [874, 566] width 157 height 38
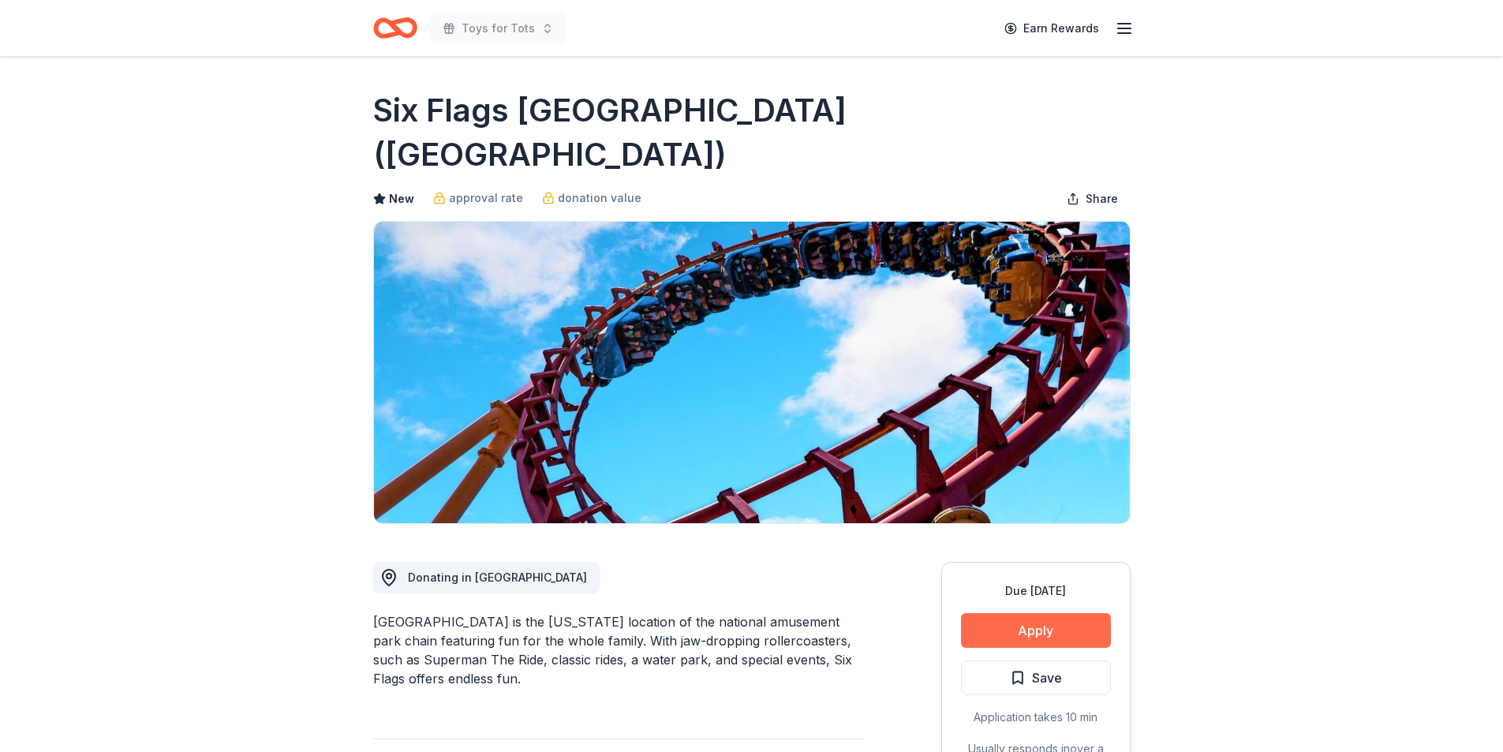
click at [1026, 613] on button "Apply" at bounding box center [1036, 630] width 150 height 35
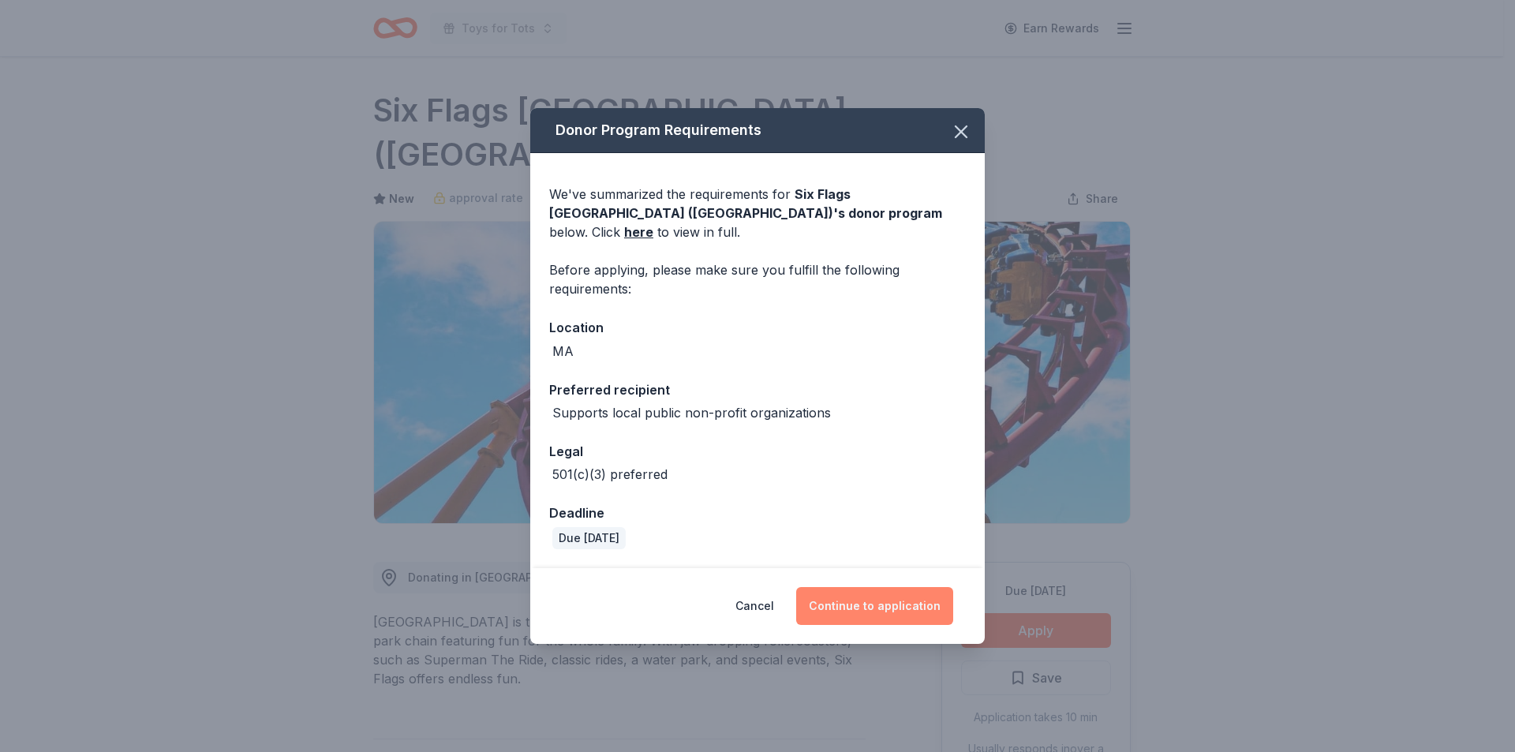
click at [879, 598] on button "Continue to application" at bounding box center [874, 606] width 157 height 38
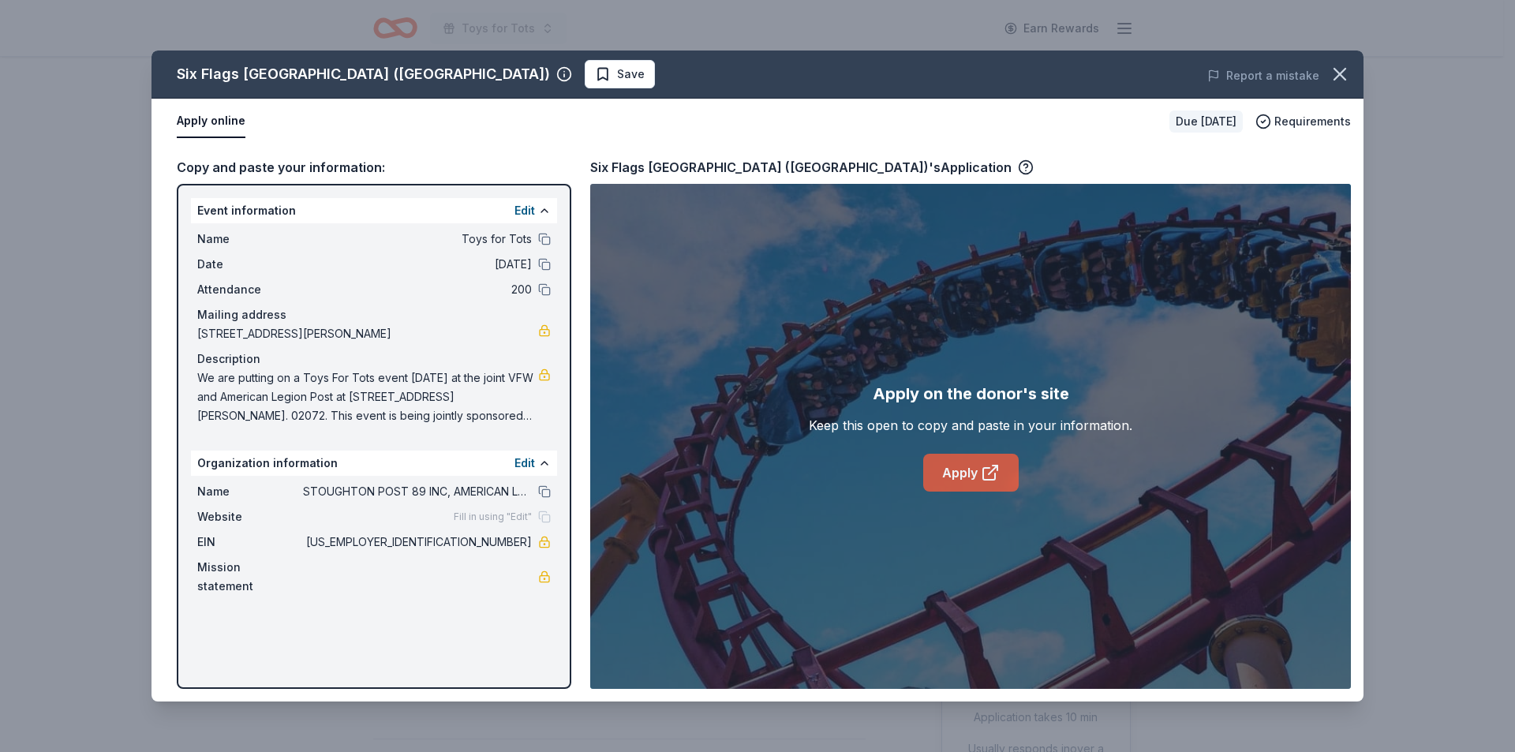
click at [955, 477] on link "Apply" at bounding box center [970, 473] width 95 height 38
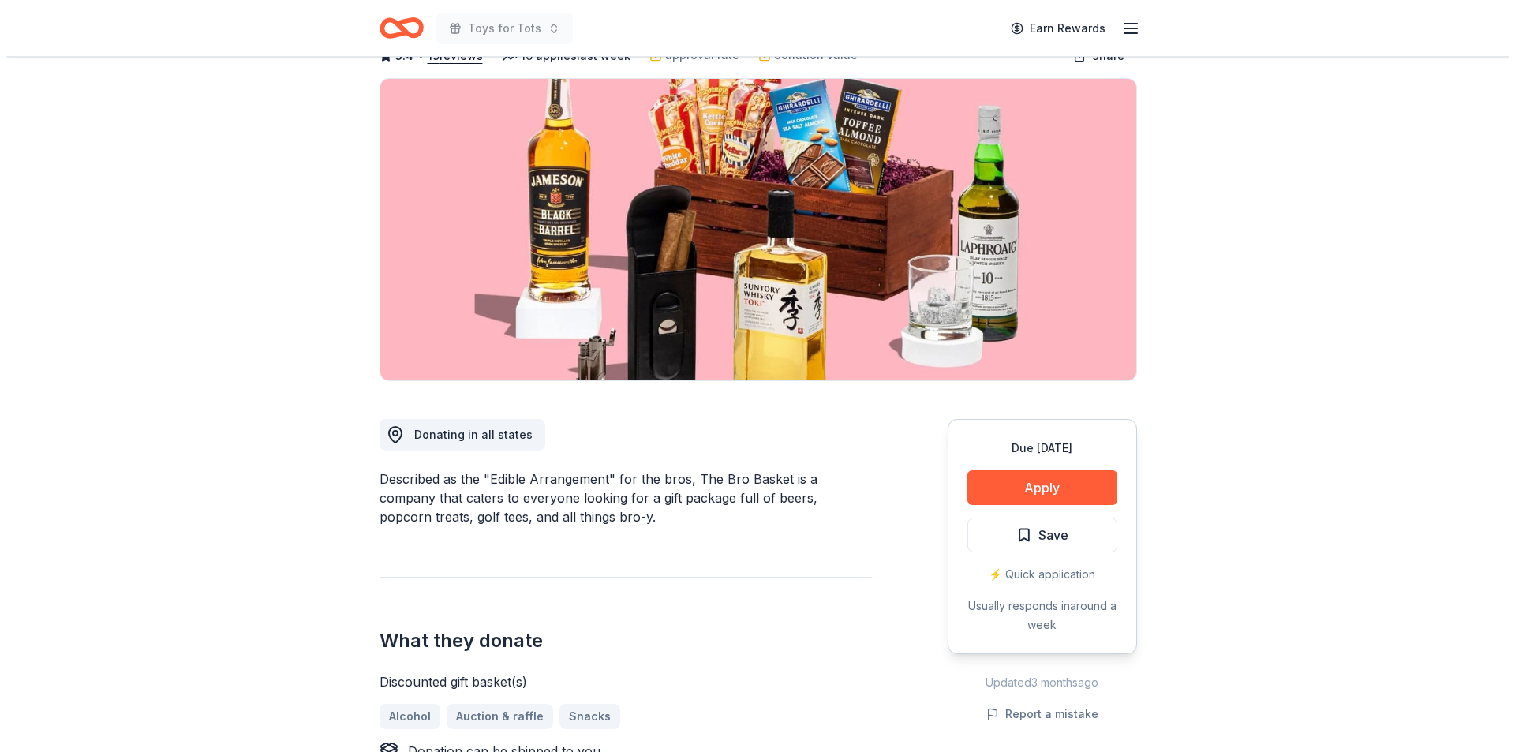
scroll to position [73, 0]
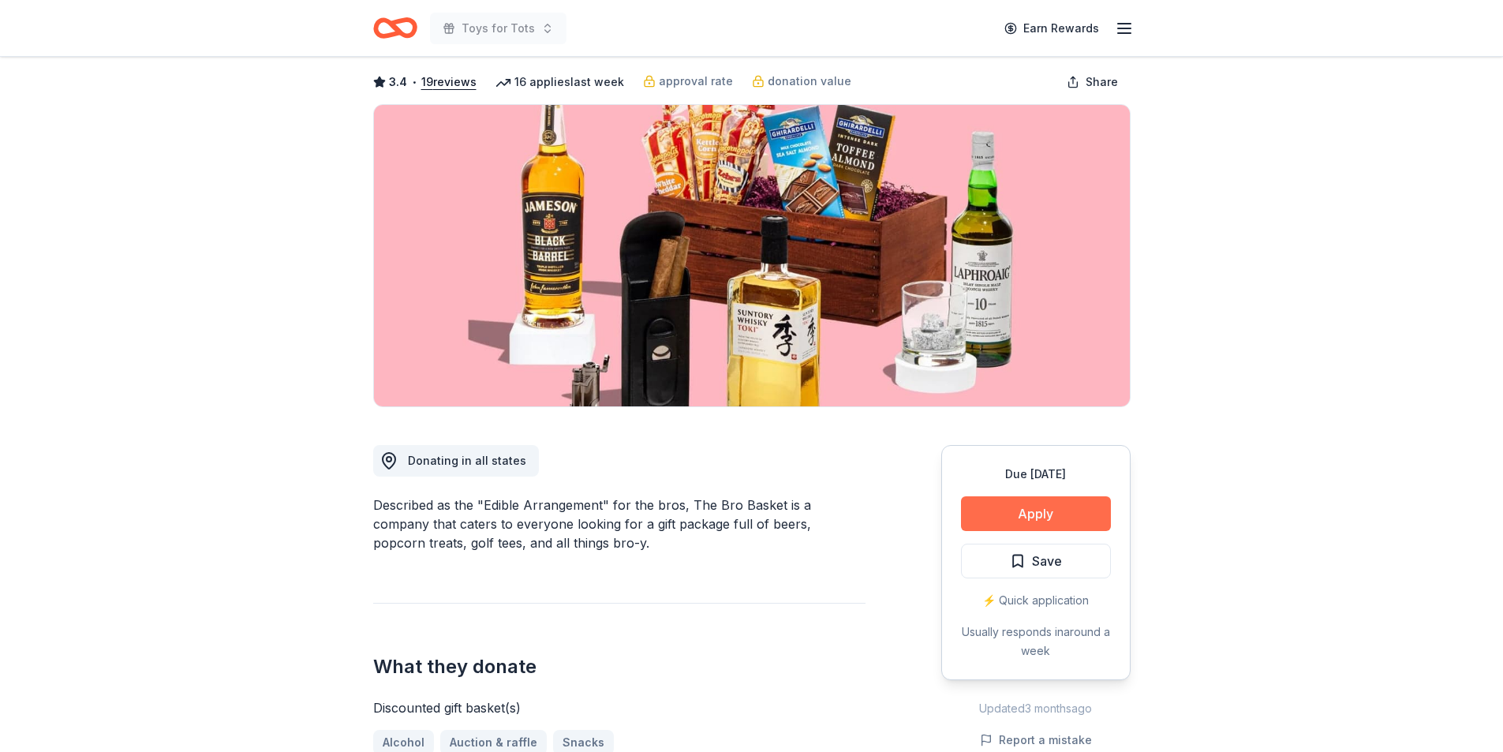
click at [1038, 510] on button "Apply" at bounding box center [1036, 513] width 150 height 35
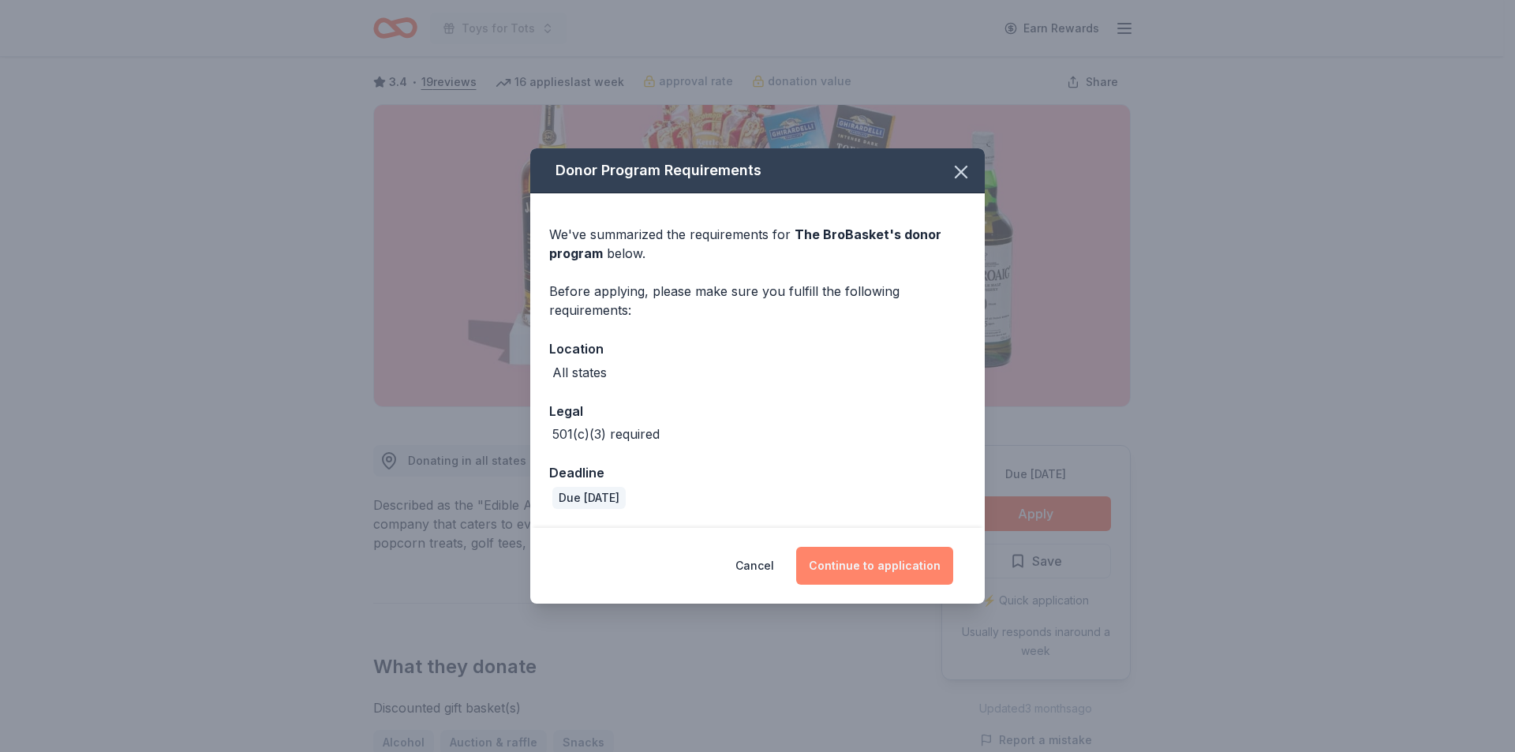
click at [876, 561] on button "Continue to application" at bounding box center [874, 566] width 157 height 38
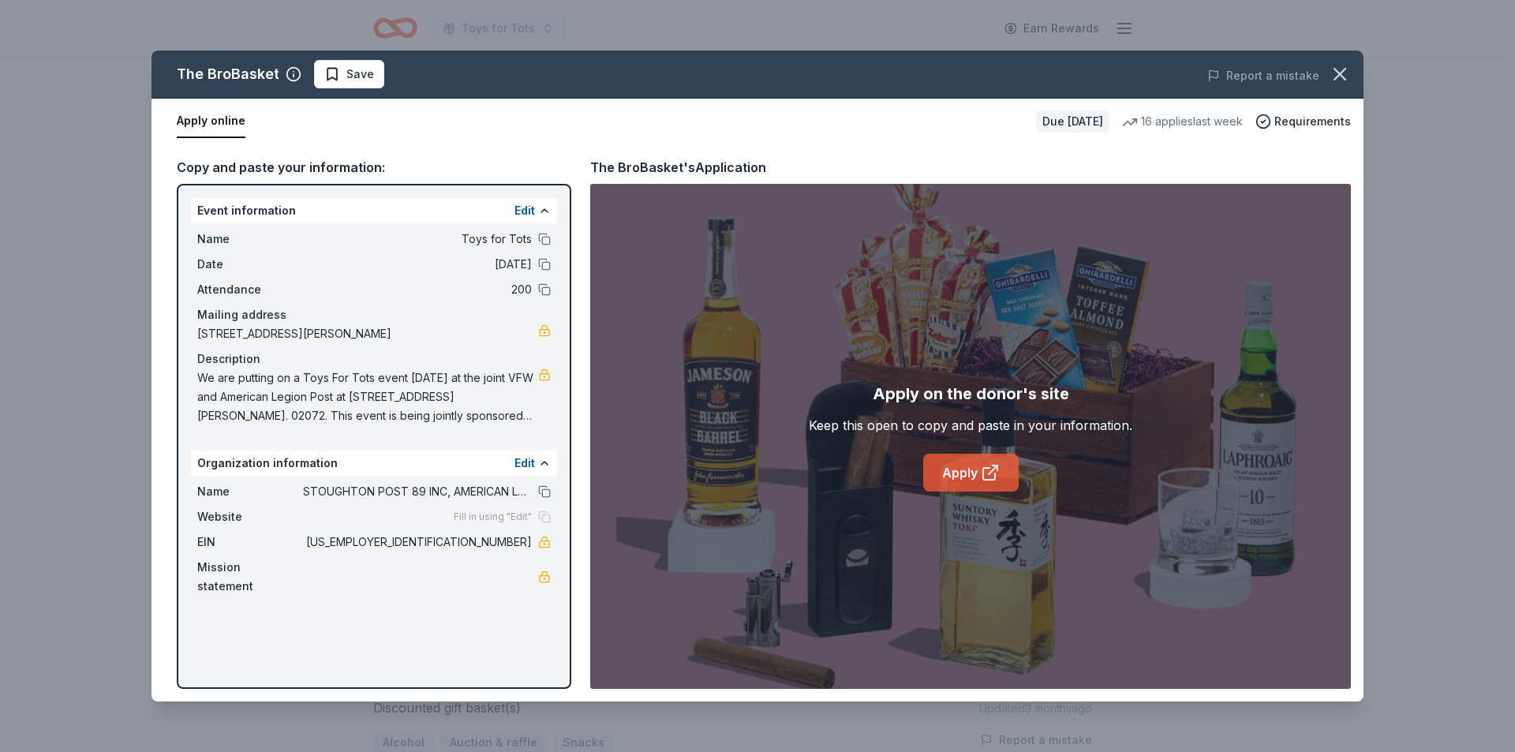
click at [953, 474] on link "Apply" at bounding box center [970, 473] width 95 height 38
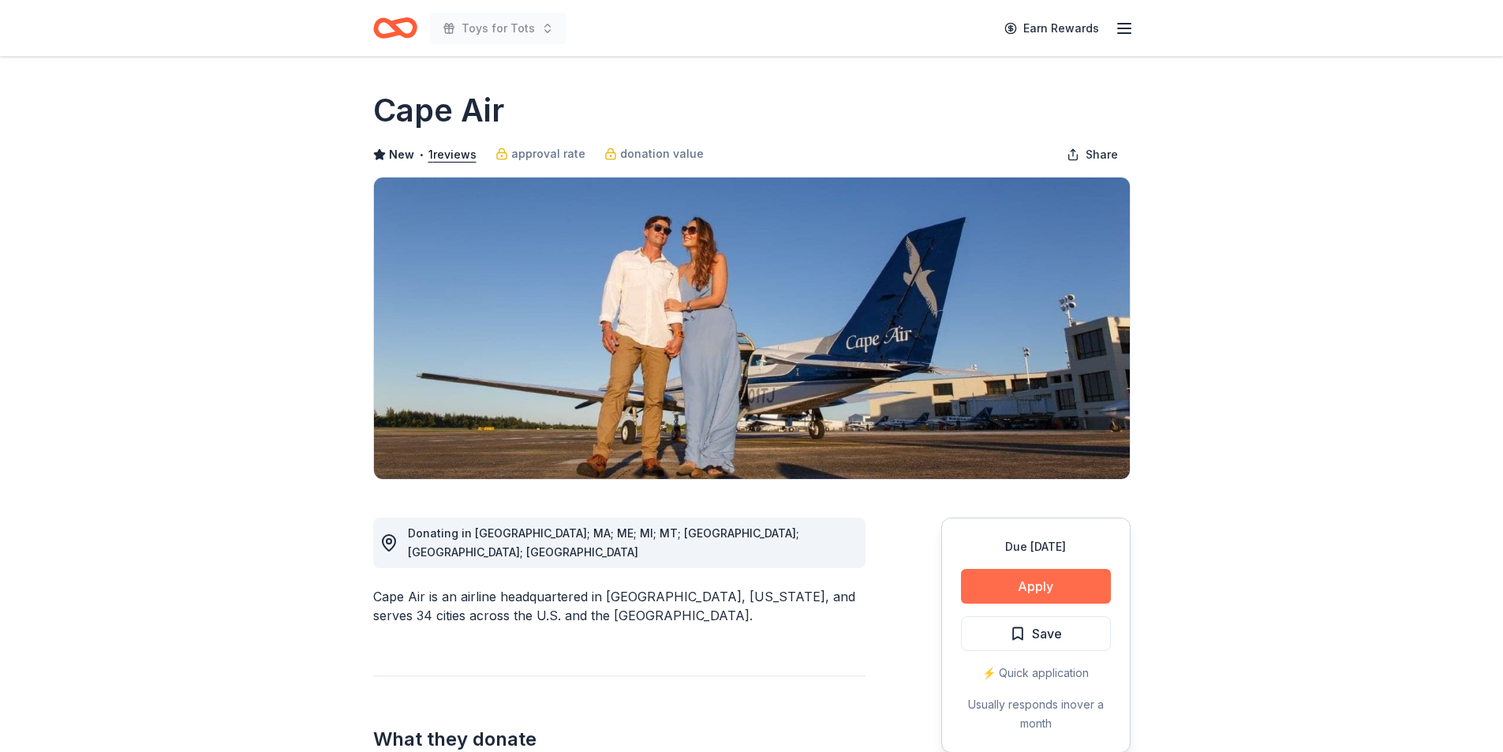
click at [1035, 582] on button "Apply" at bounding box center [1036, 586] width 150 height 35
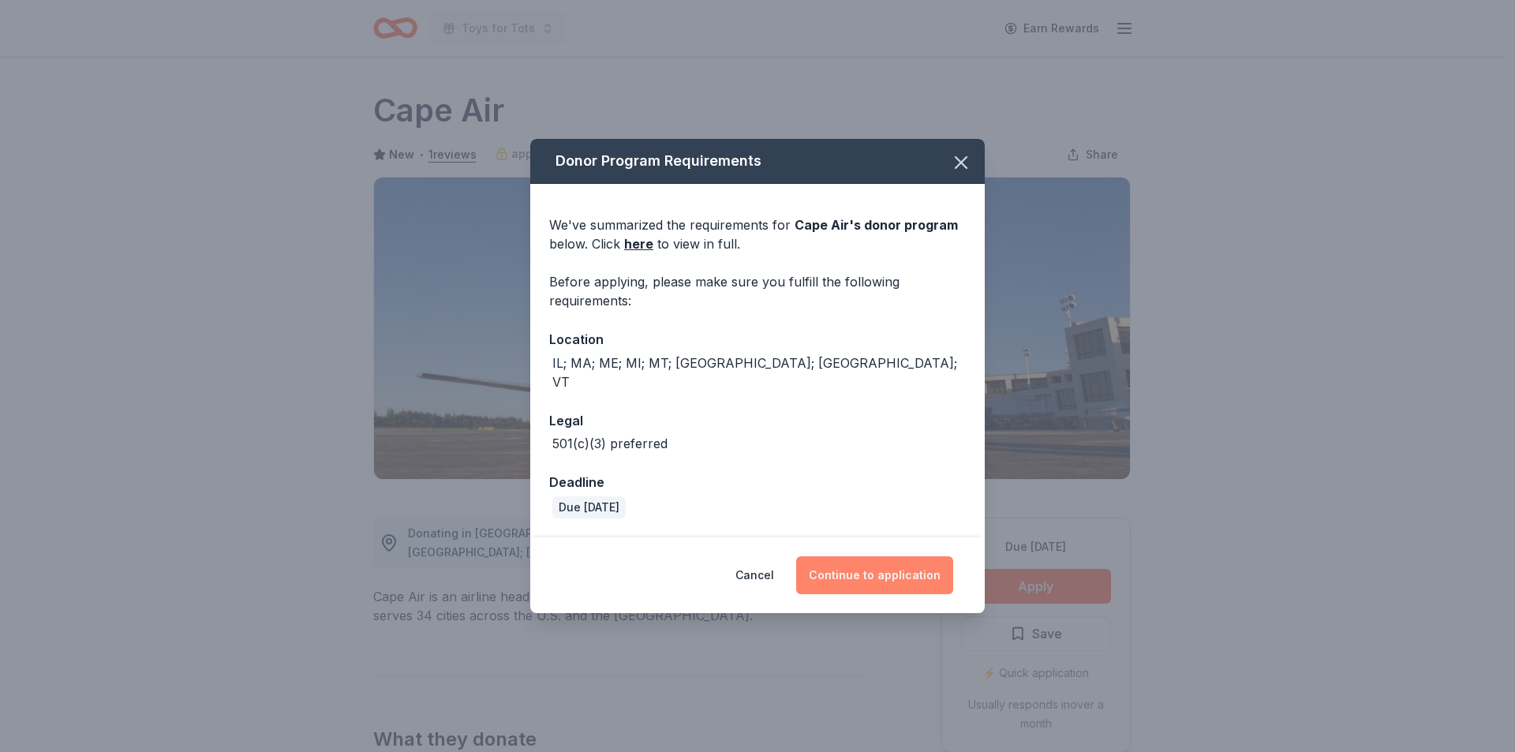
click at [880, 565] on button "Continue to application" at bounding box center [874, 575] width 157 height 38
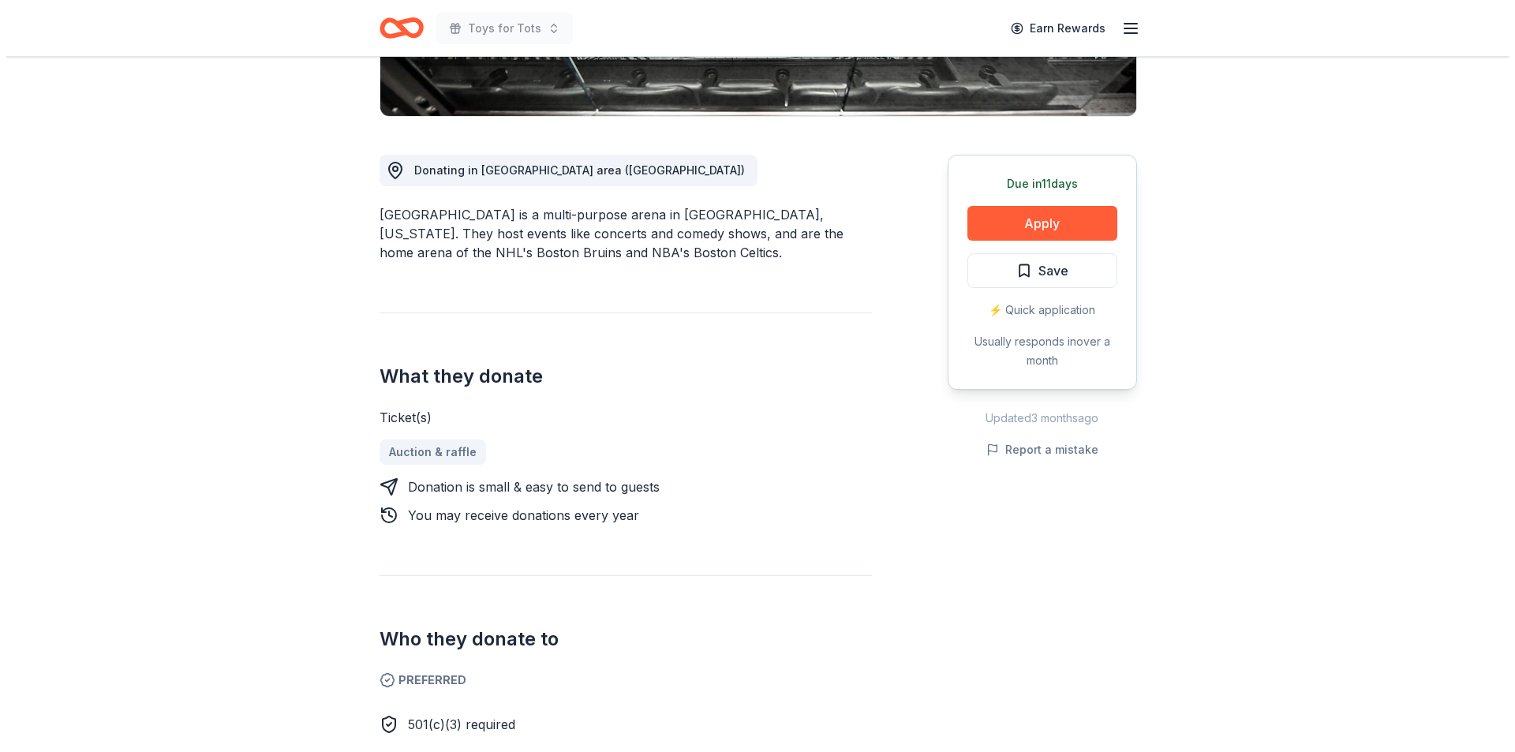
scroll to position [271, 0]
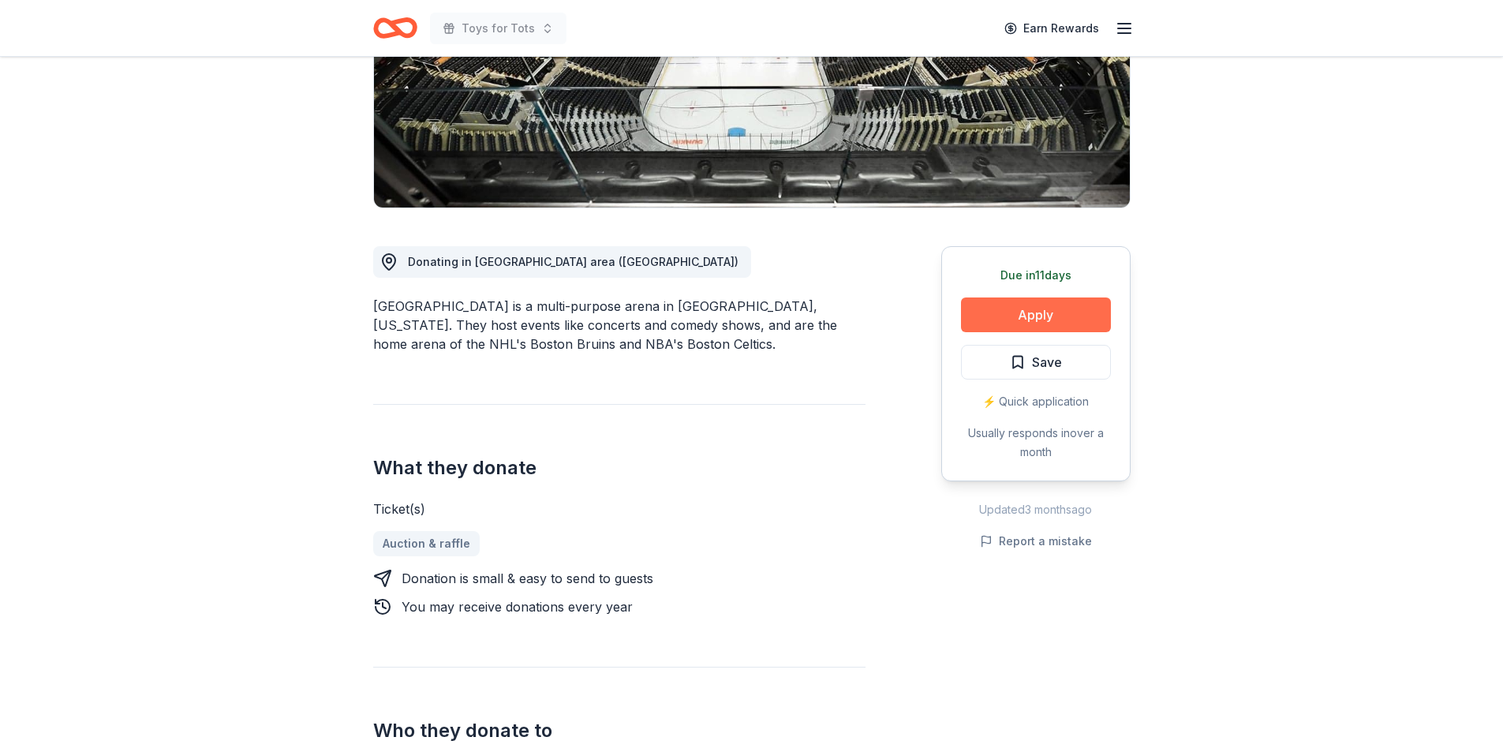
click at [1029, 316] on button "Apply" at bounding box center [1036, 314] width 150 height 35
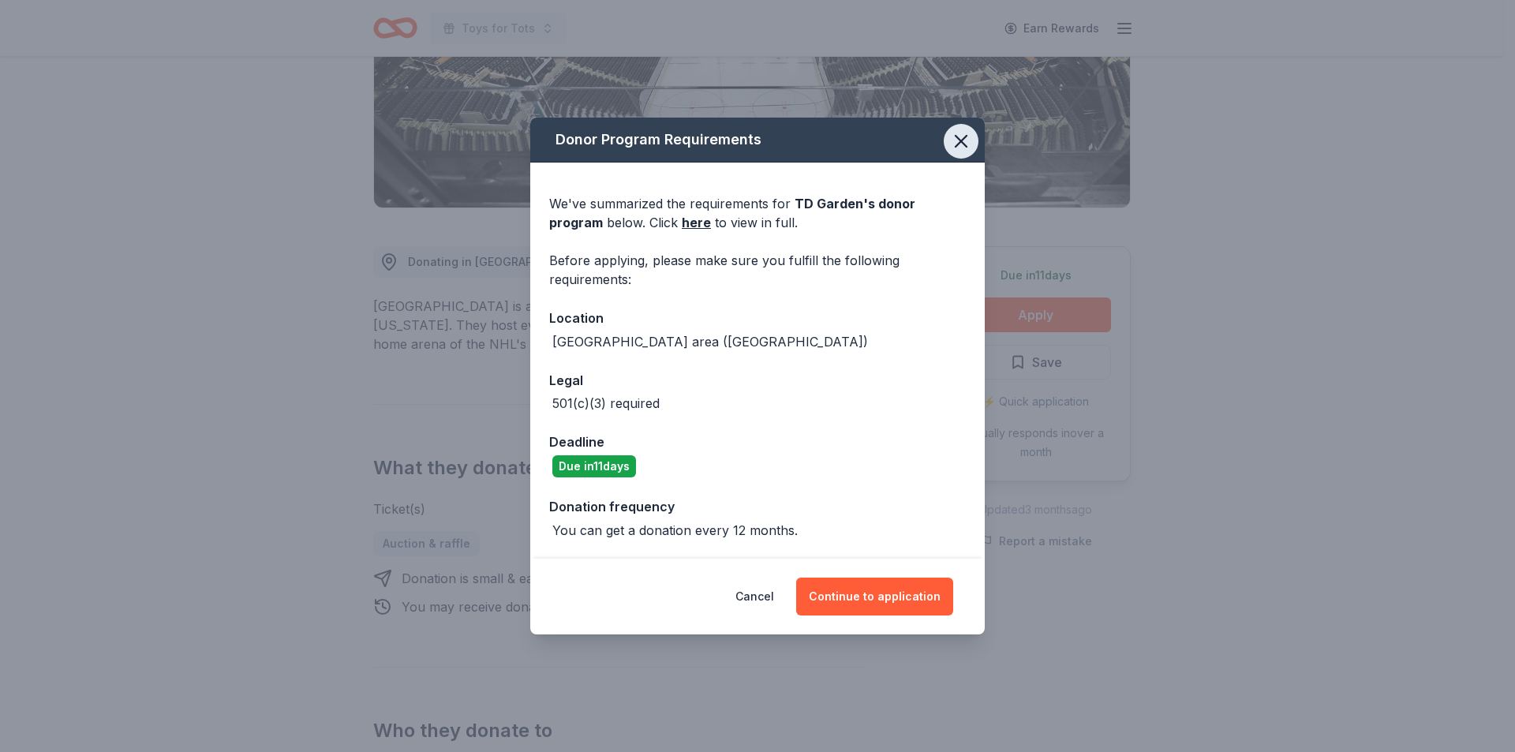
click at [964, 143] on icon "button" at bounding box center [961, 141] width 22 height 22
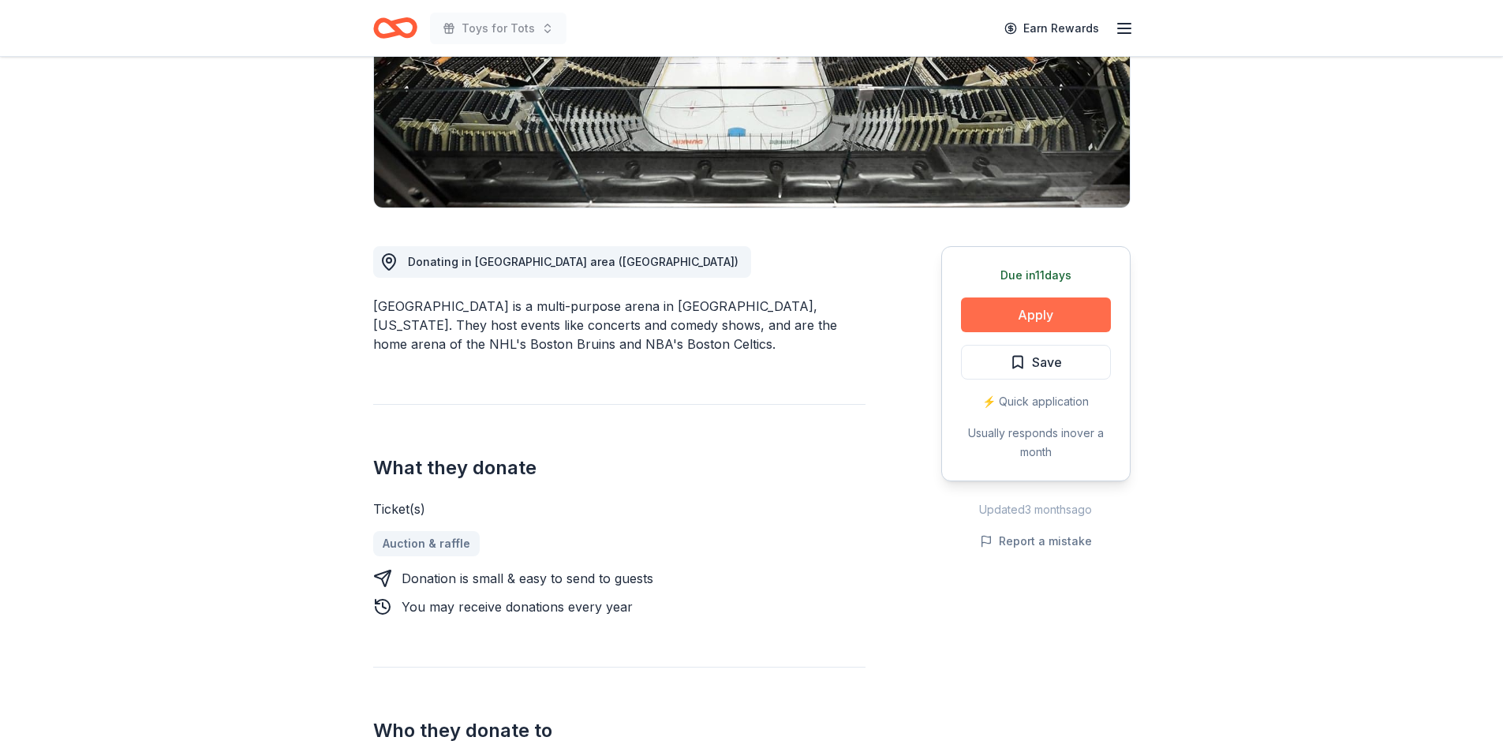
click at [1026, 313] on button "Apply" at bounding box center [1036, 314] width 150 height 35
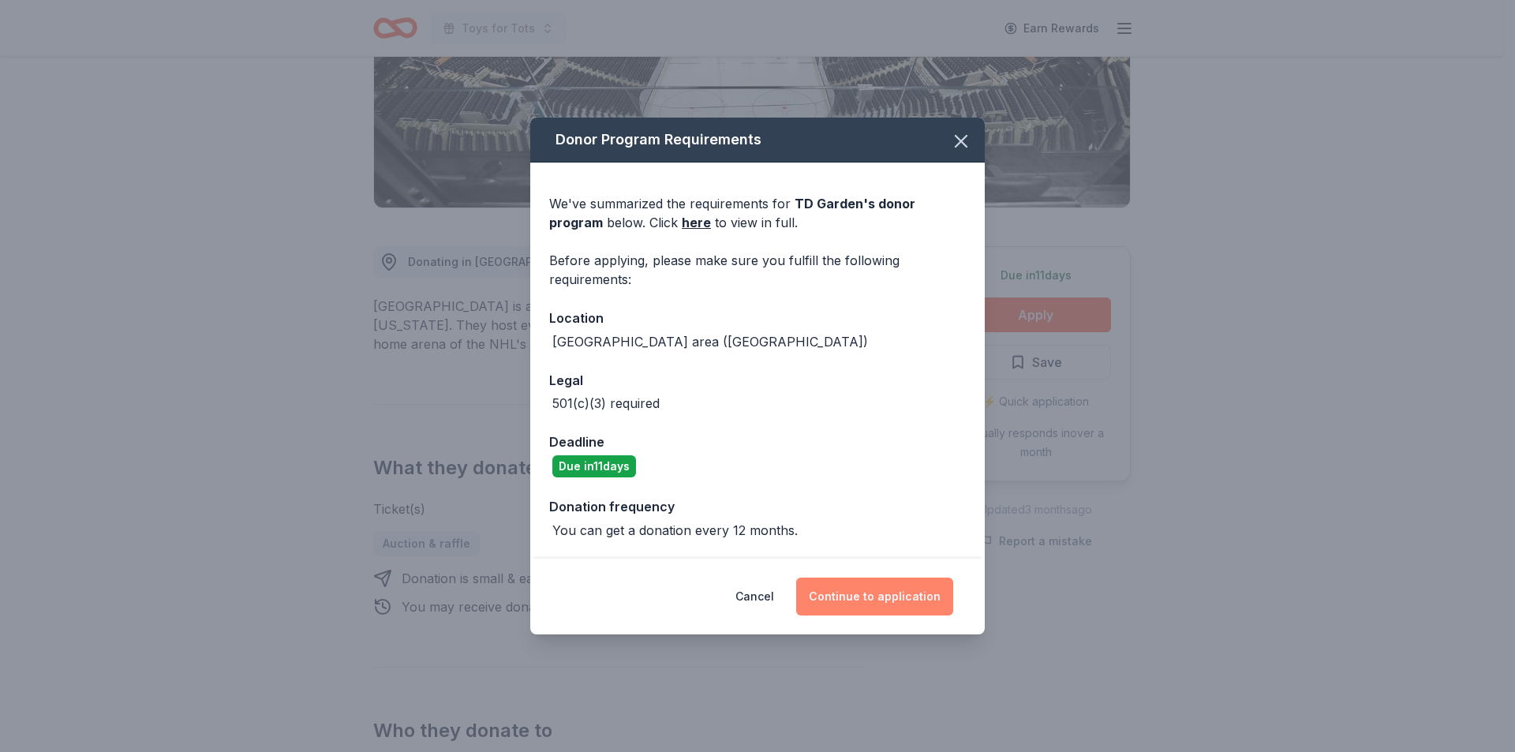
click at [870, 587] on button "Continue to application" at bounding box center [874, 597] width 157 height 38
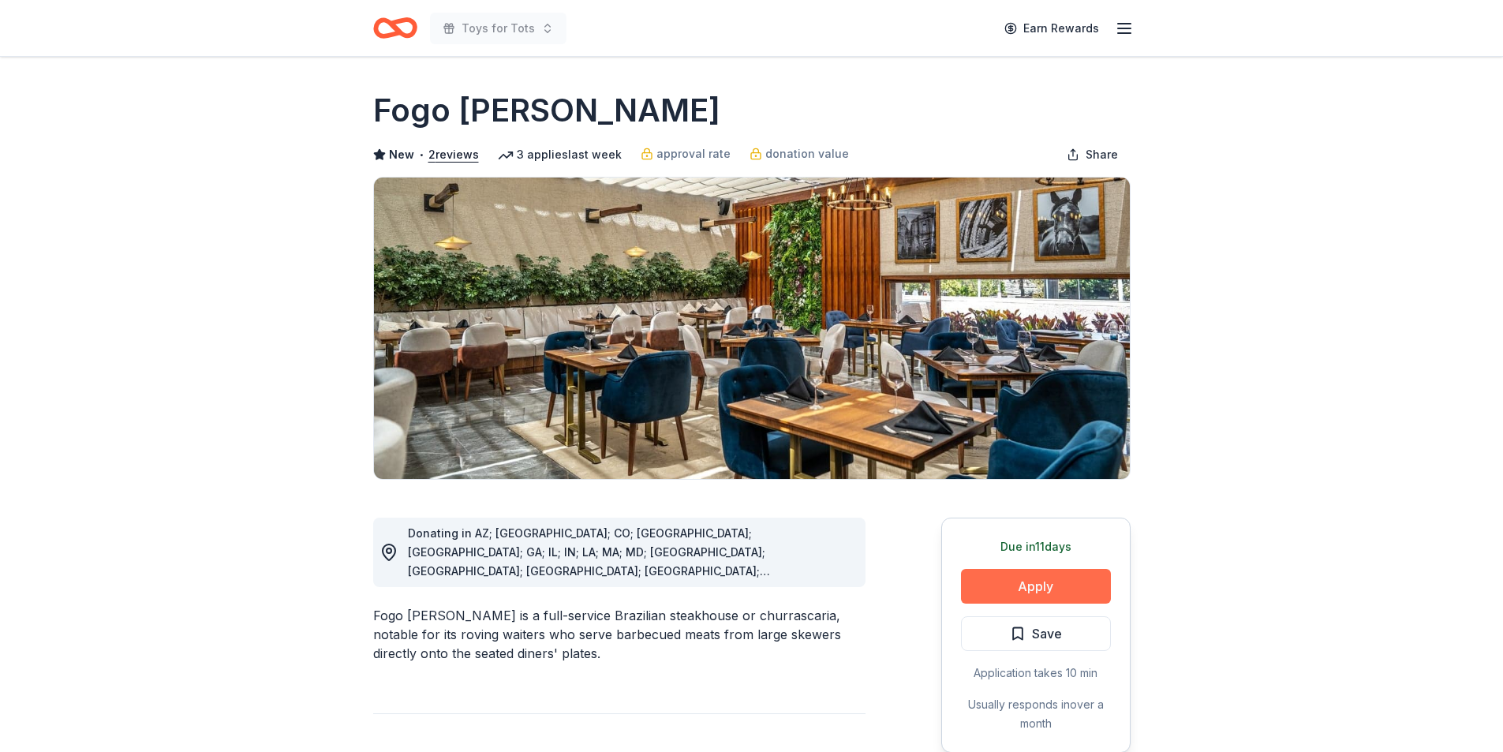
click at [1019, 580] on button "Apply" at bounding box center [1036, 586] width 150 height 35
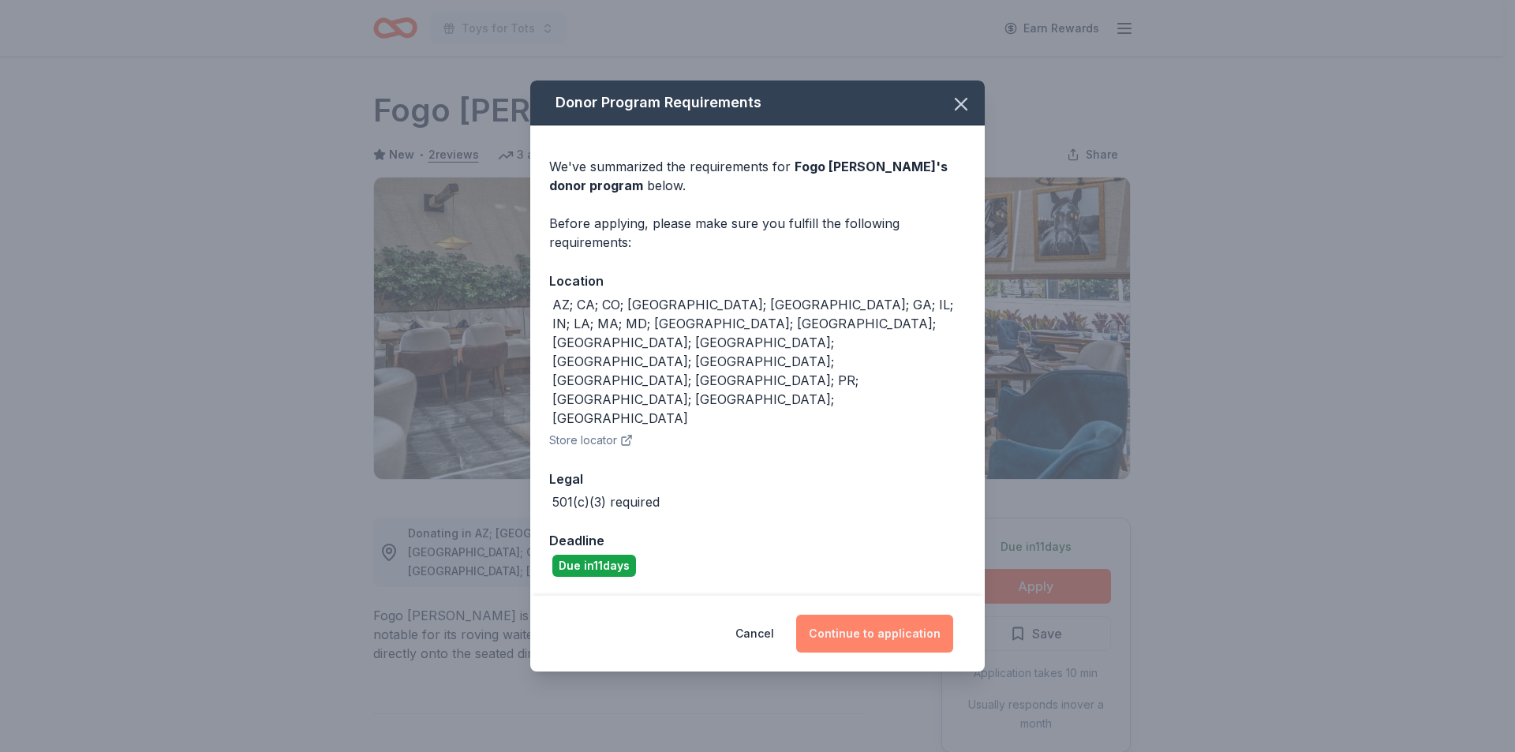
click at [864, 615] on button "Continue to application" at bounding box center [874, 634] width 157 height 38
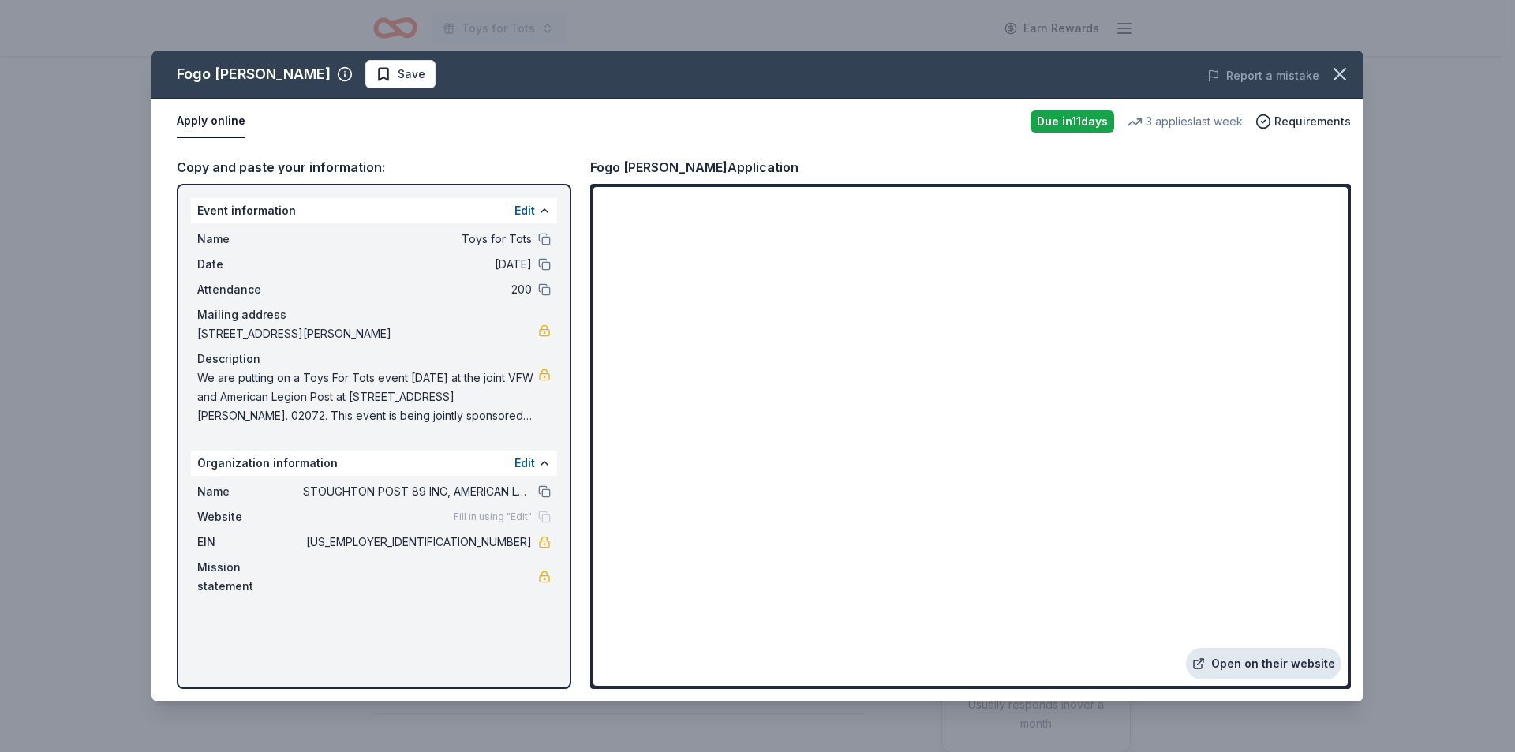
click at [1244, 662] on link "Open on their website" at bounding box center [1263, 664] width 155 height 32
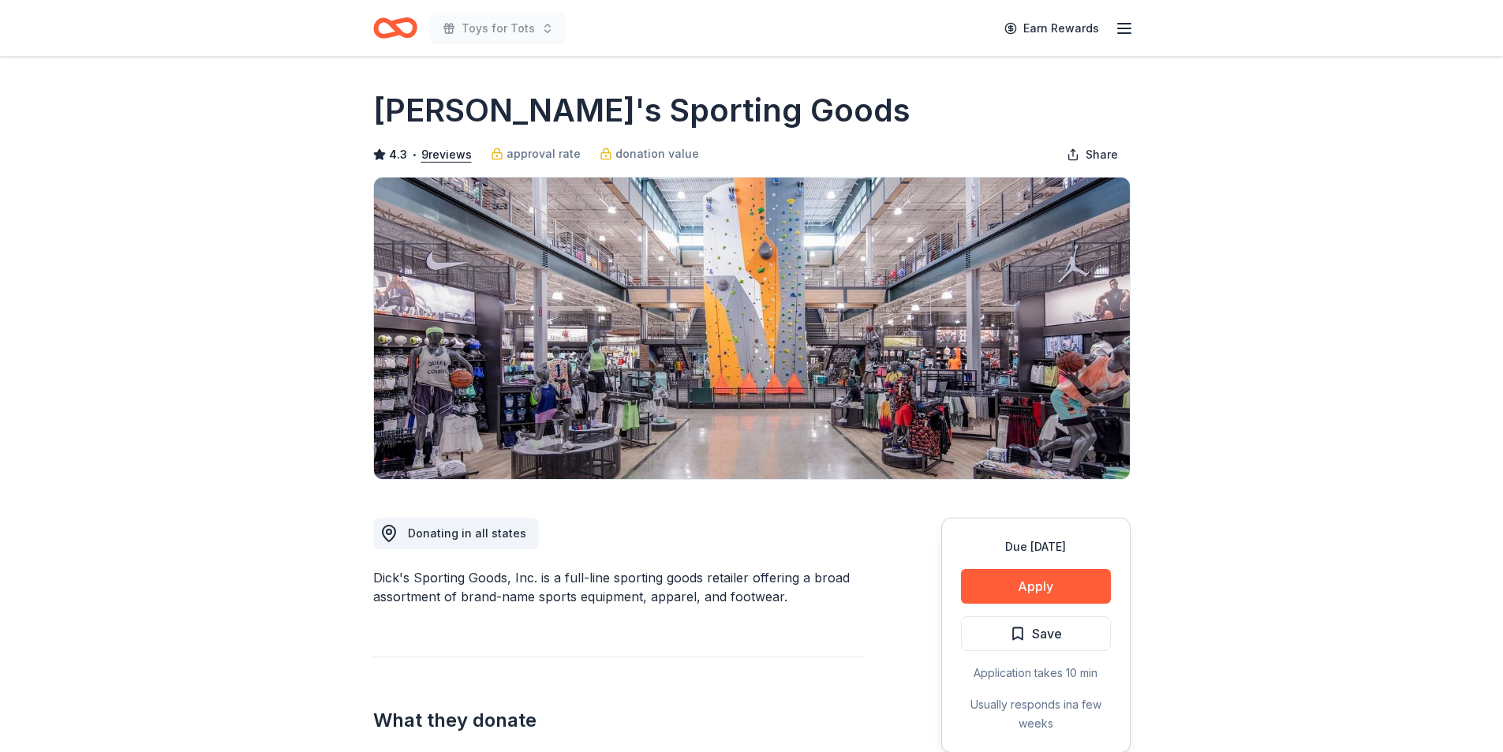
click at [1032, 583] on button "Apply" at bounding box center [1036, 586] width 150 height 35
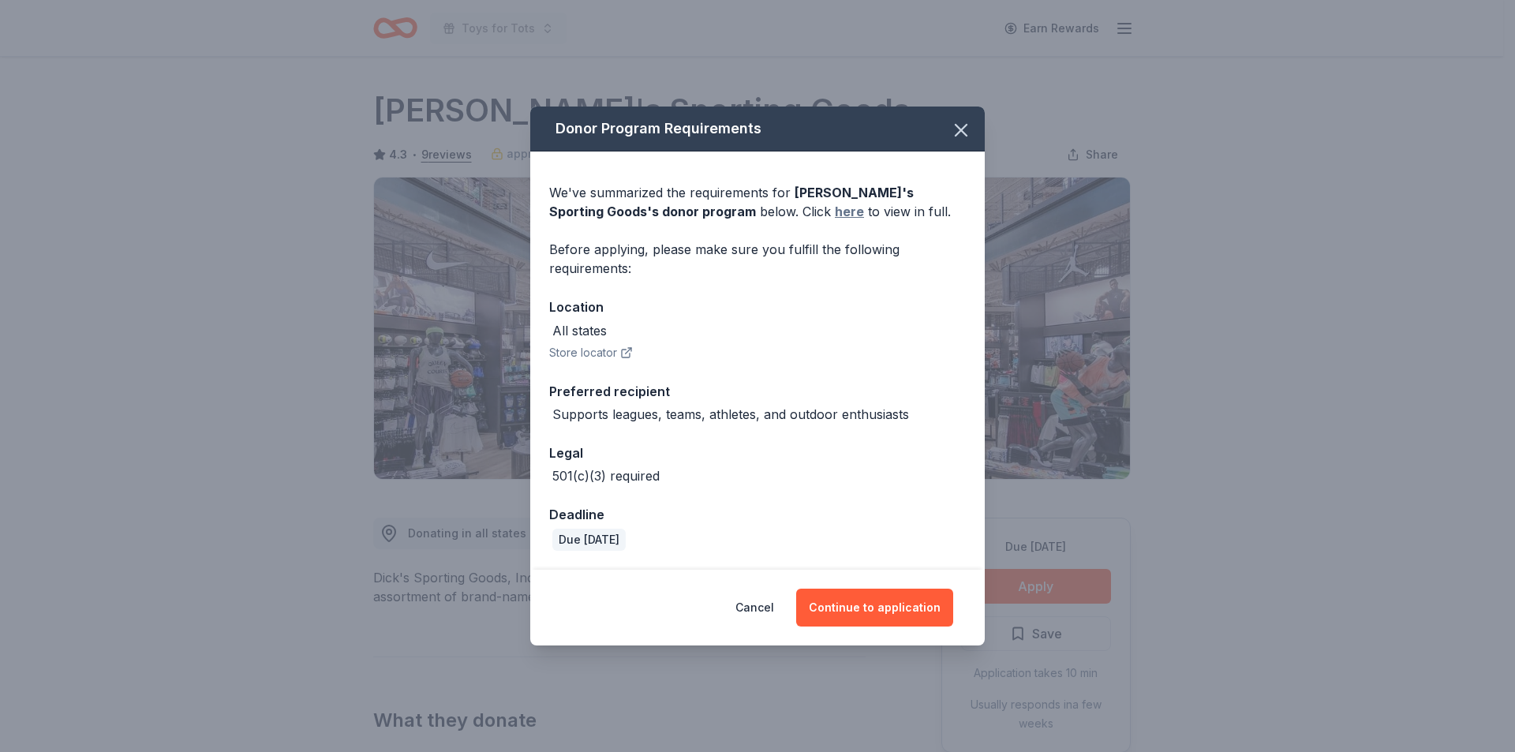
click at [835, 209] on link "here" at bounding box center [849, 211] width 29 height 19
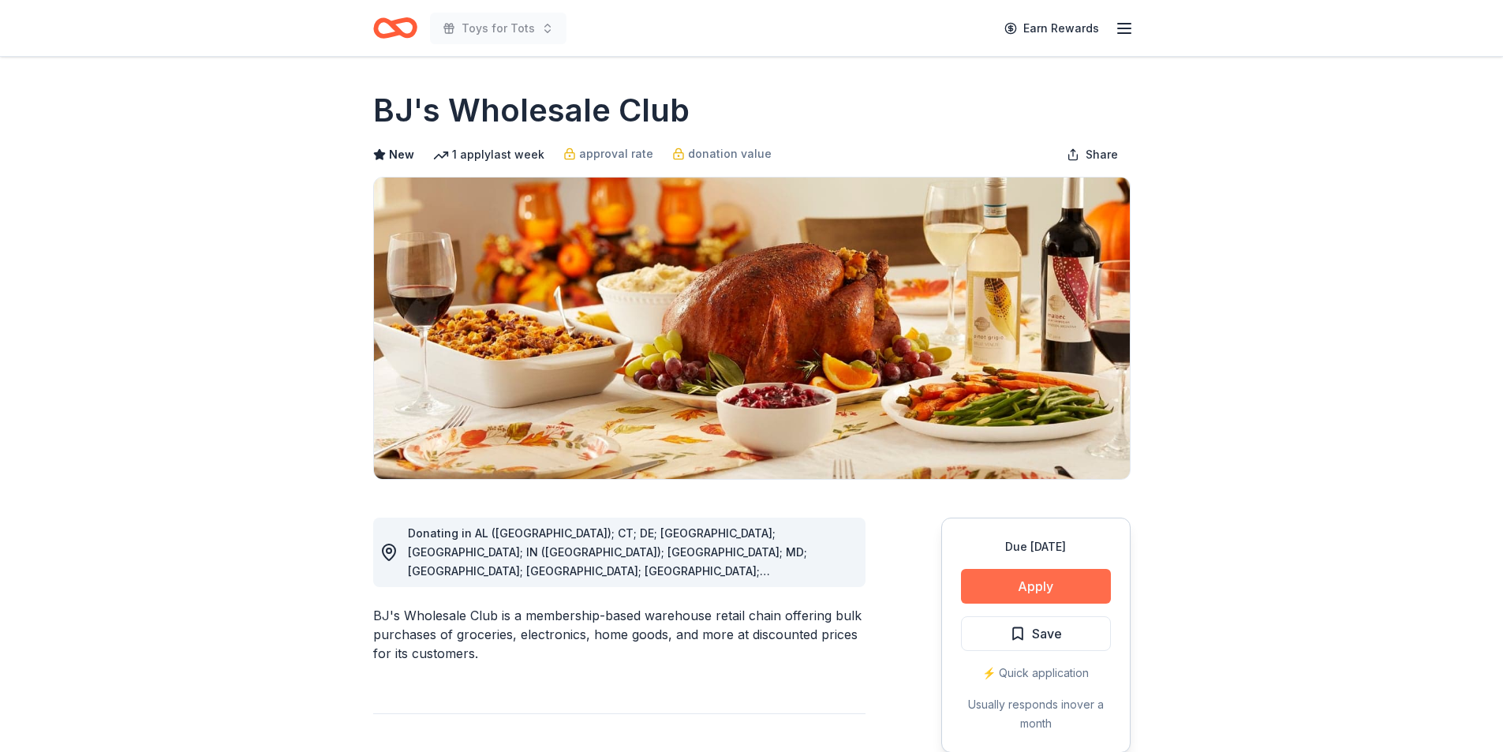
click at [1030, 586] on button "Apply" at bounding box center [1036, 586] width 150 height 35
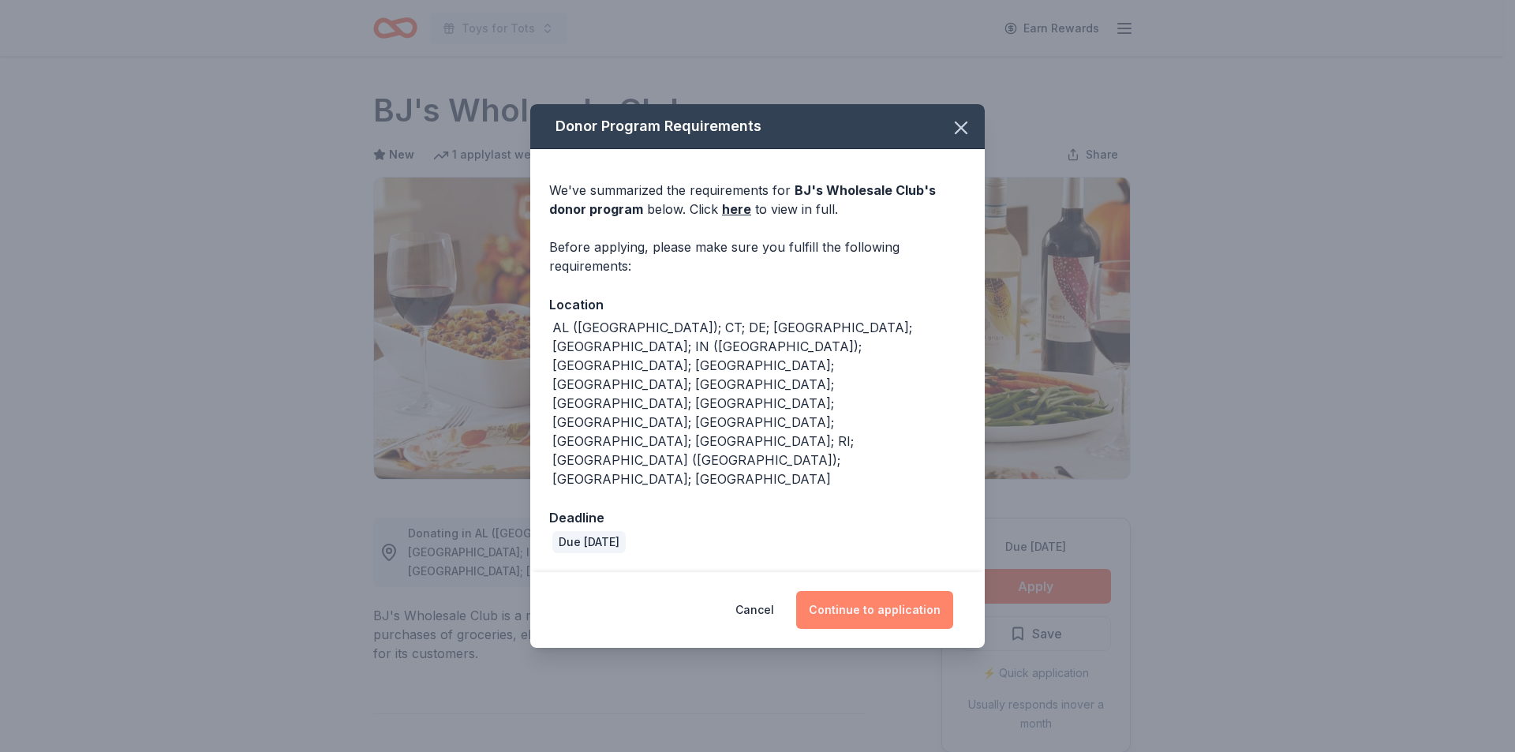
click at [875, 591] on button "Continue to application" at bounding box center [874, 610] width 157 height 38
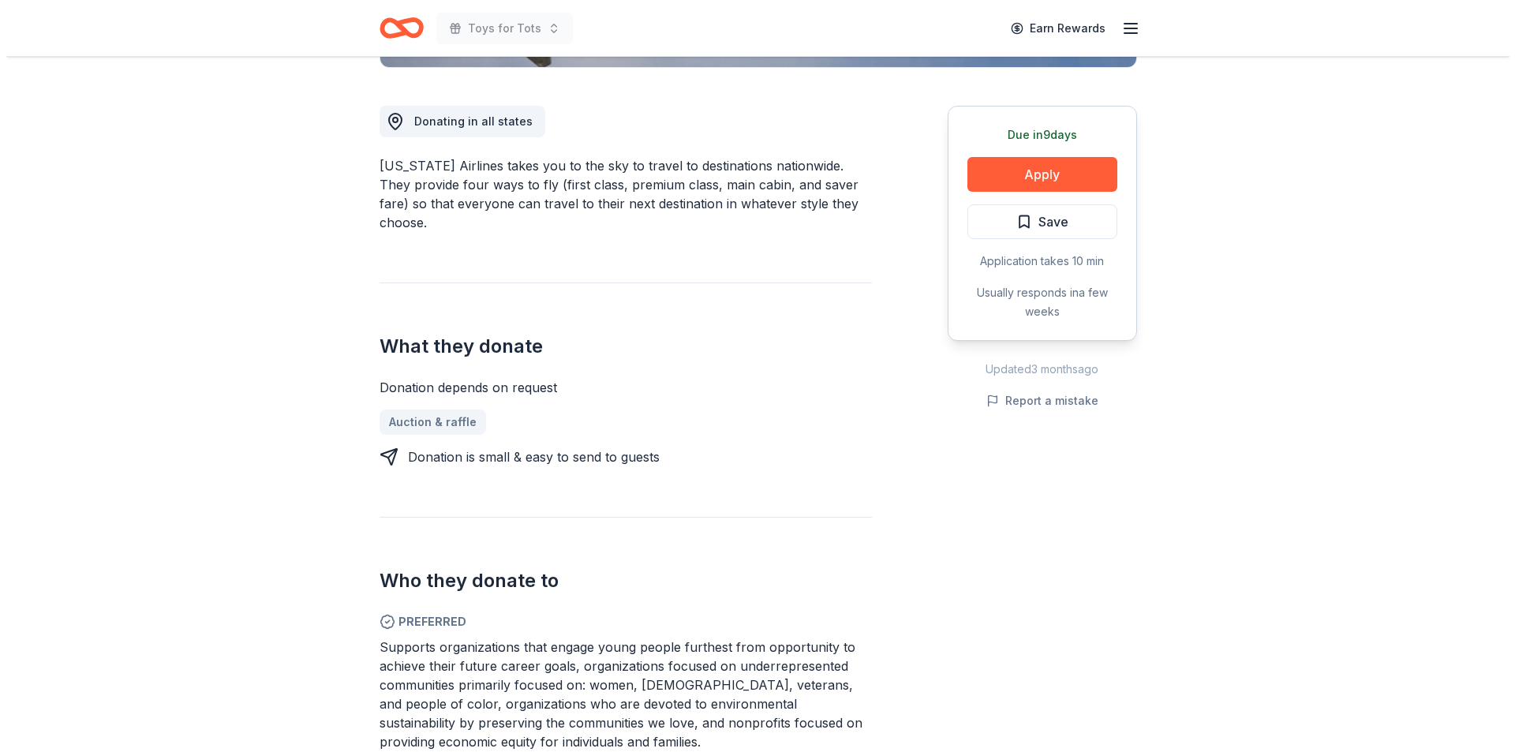
scroll to position [392, 0]
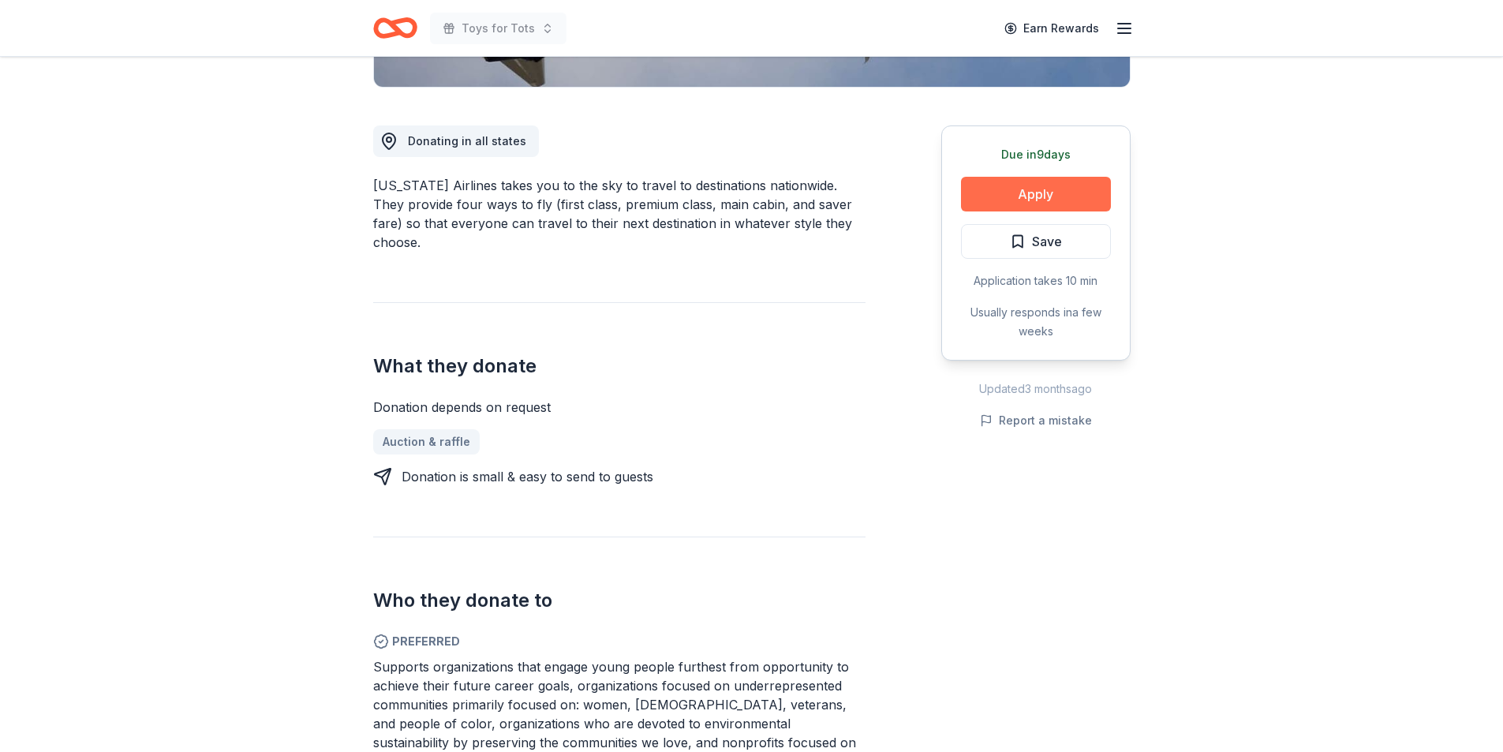
click at [1027, 189] on button "Apply" at bounding box center [1036, 194] width 150 height 35
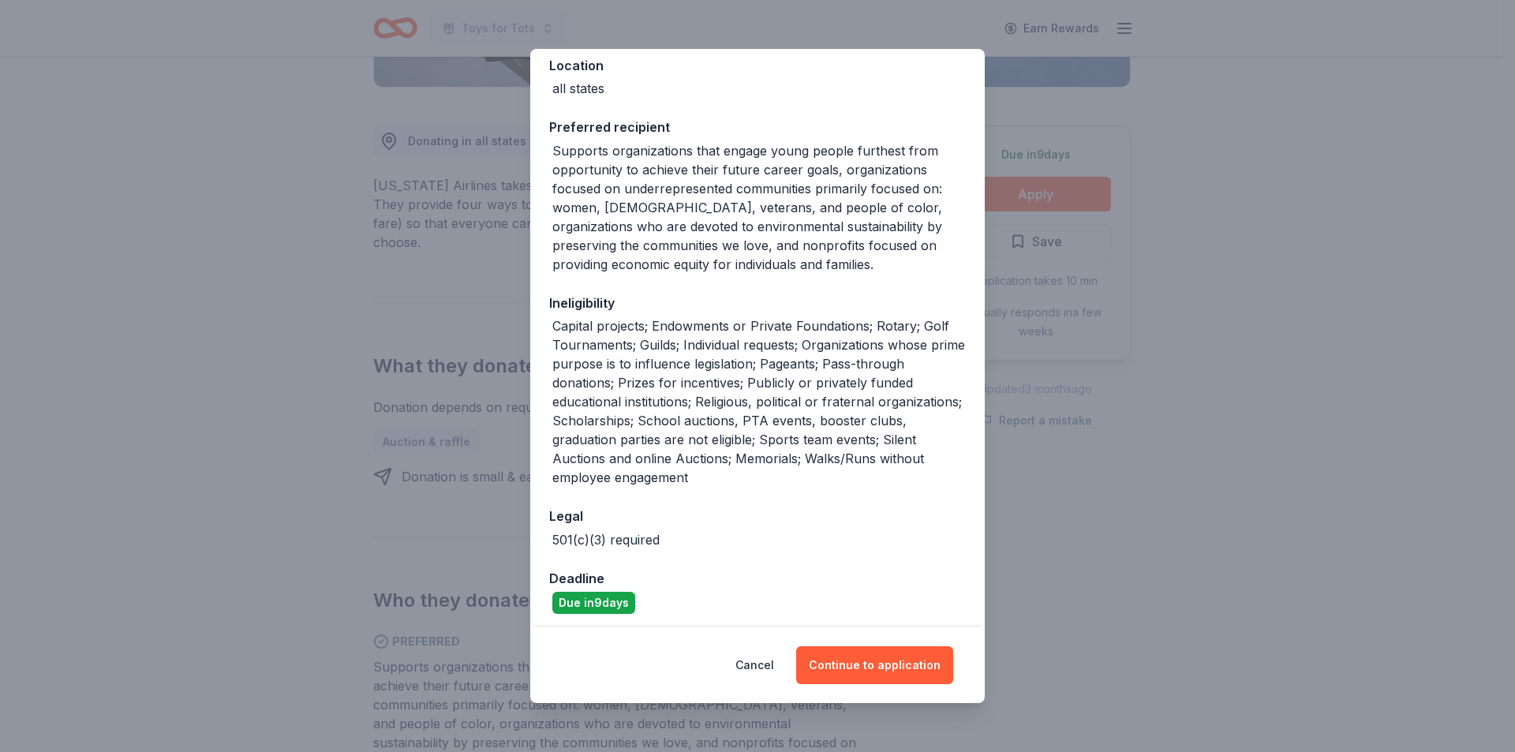
scroll to position [185, 0]
click at [872, 664] on button "Continue to application" at bounding box center [874, 665] width 157 height 38
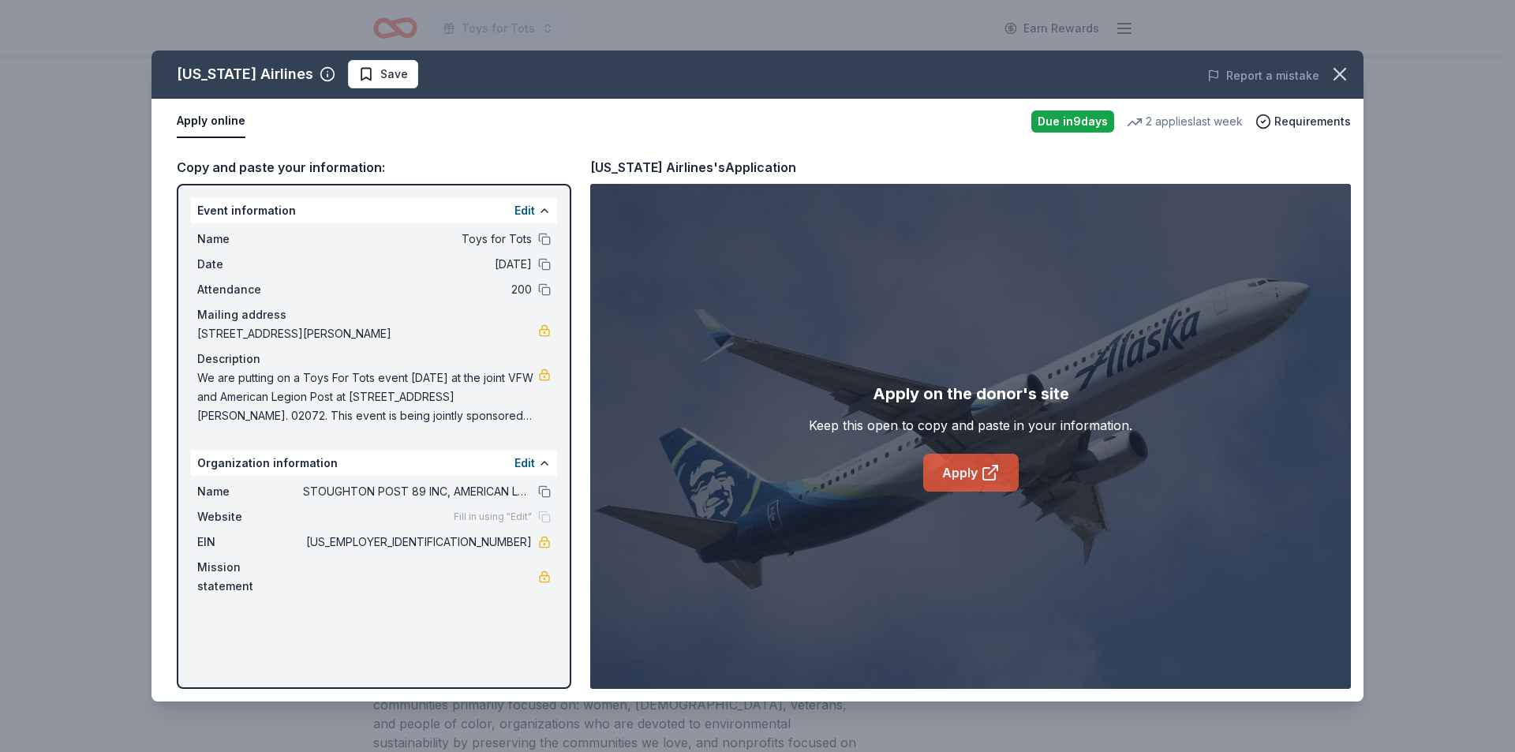
click at [962, 474] on link "Apply" at bounding box center [970, 473] width 95 height 38
